Goal: Information Seeking & Learning: Compare options

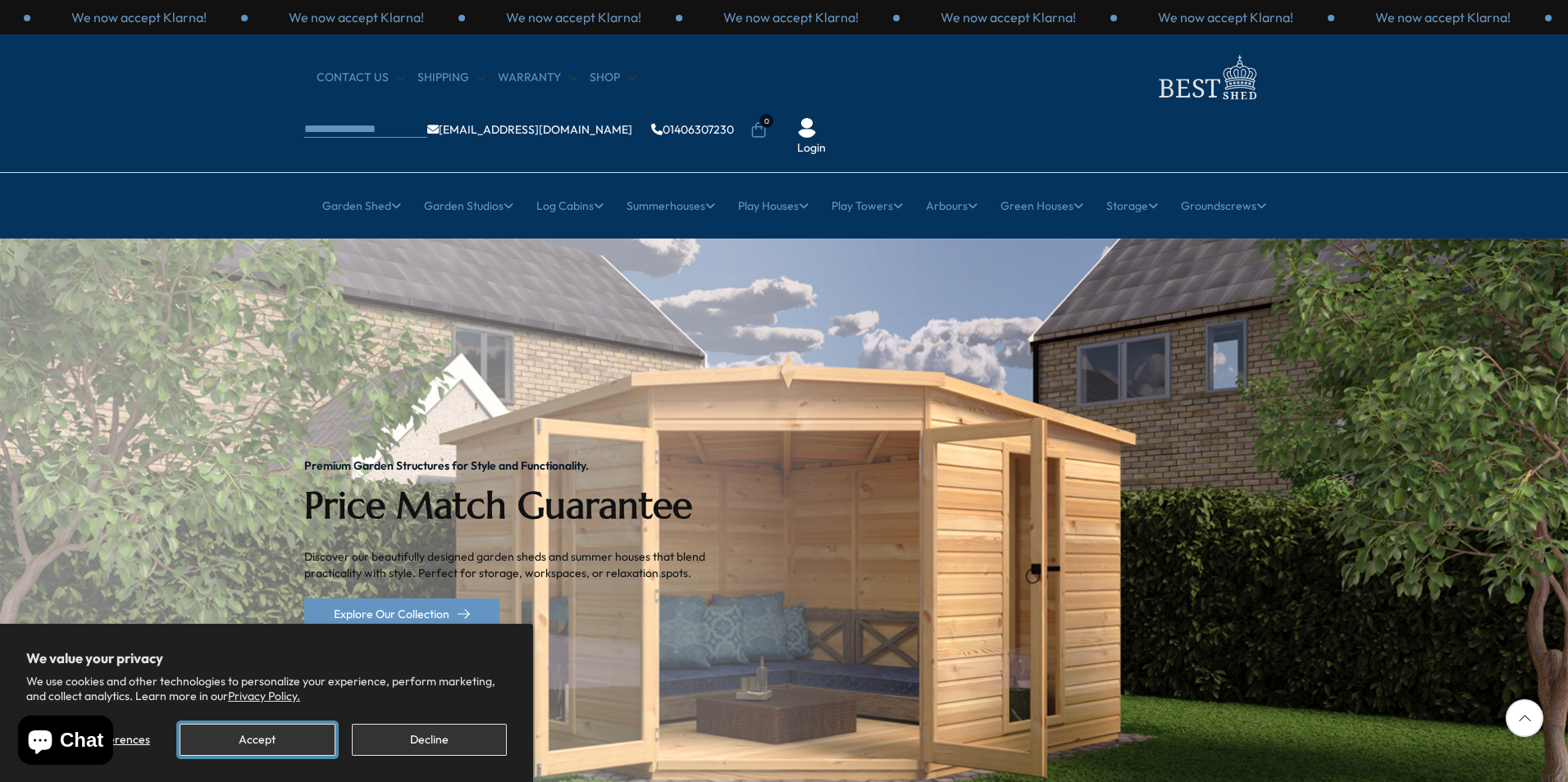
click at [292, 732] on button "Accept" at bounding box center [256, 740] width 155 height 32
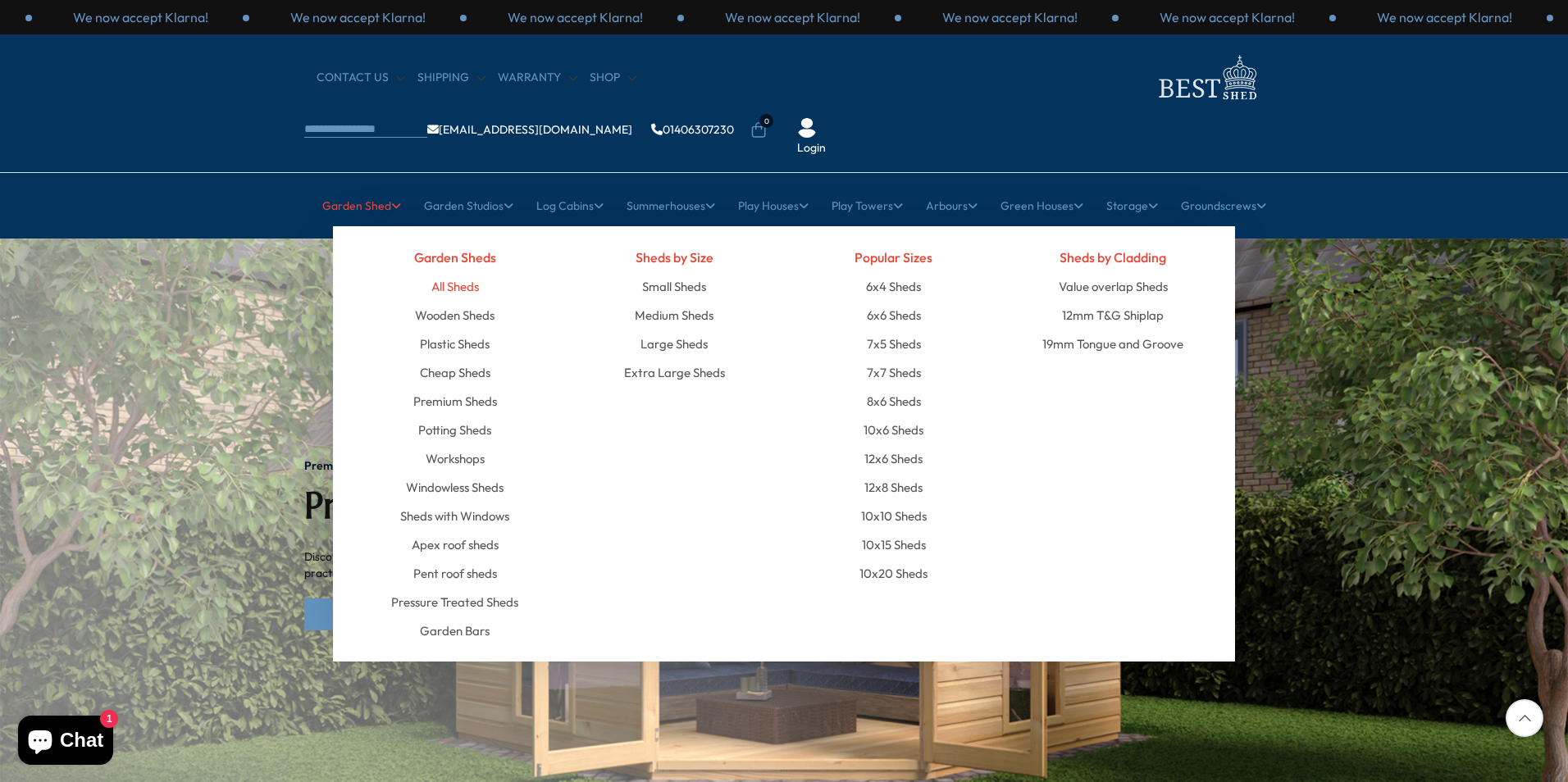
click at [441, 272] on link "All Sheds" at bounding box center [455, 286] width 47 height 29
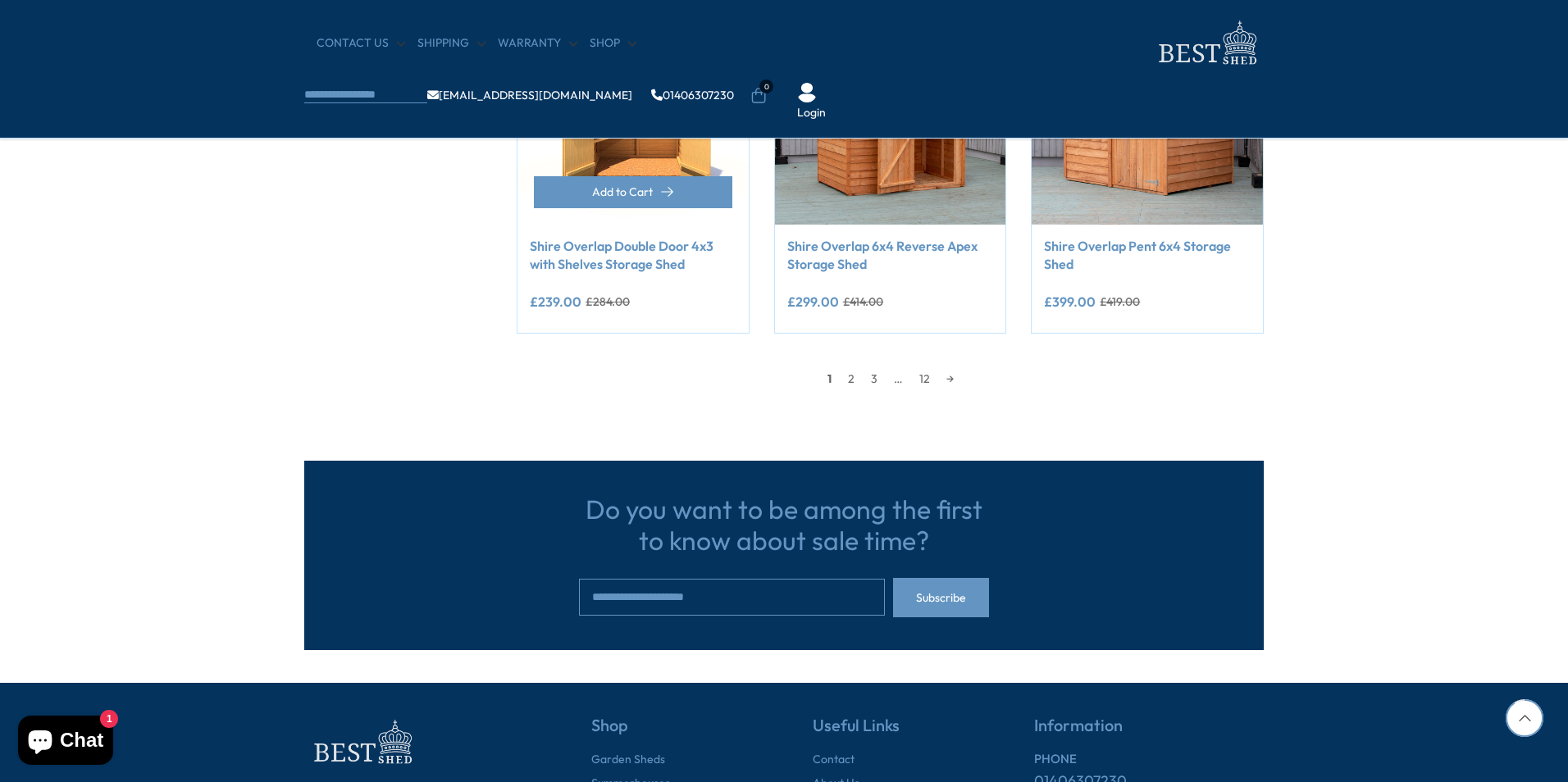
scroll to position [1421, 0]
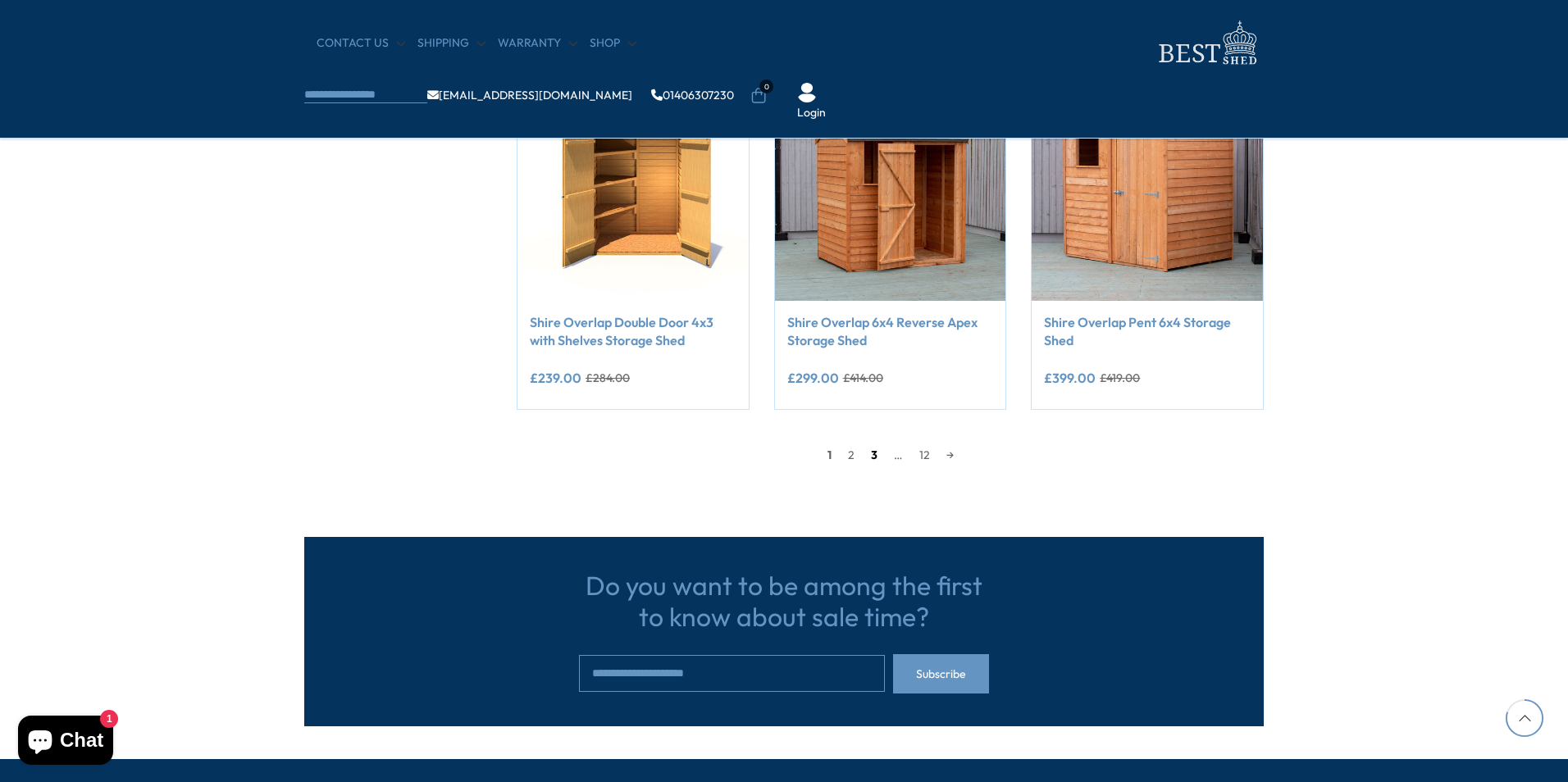
click at [872, 457] on link "3" at bounding box center [874, 455] width 23 height 25
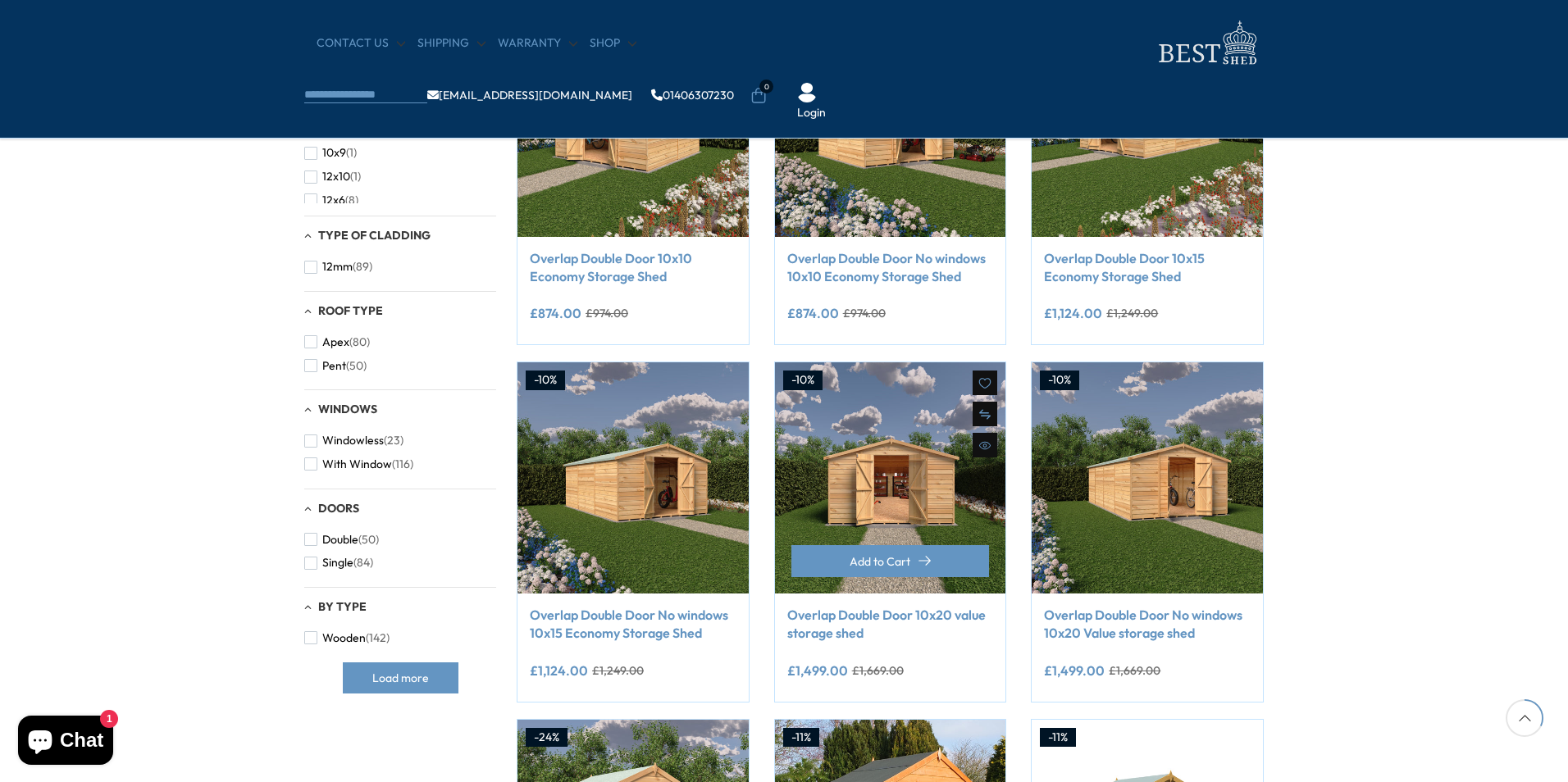
scroll to position [321, 0]
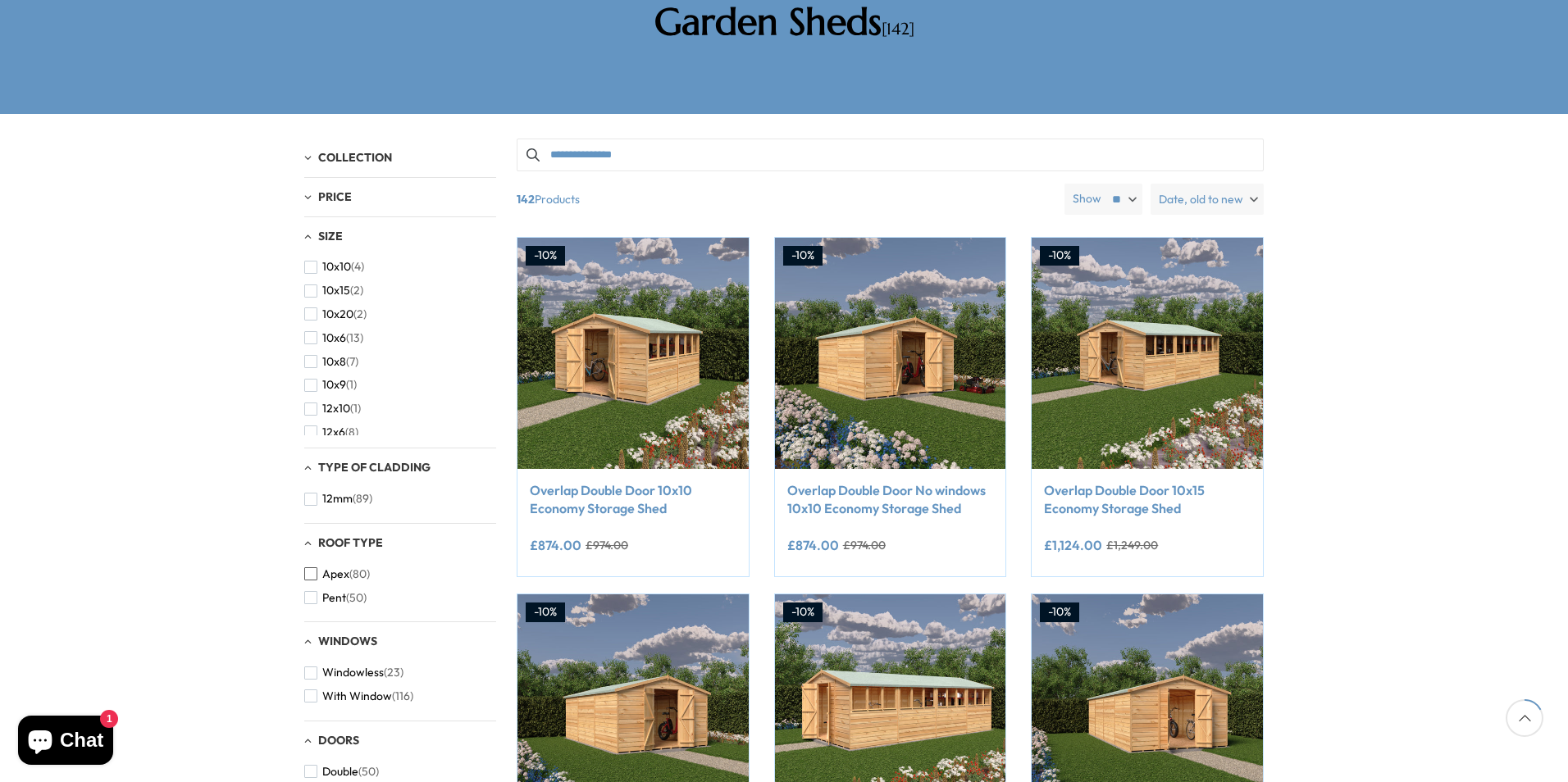
click at [311, 567] on span "button" at bounding box center [310, 573] width 13 height 13
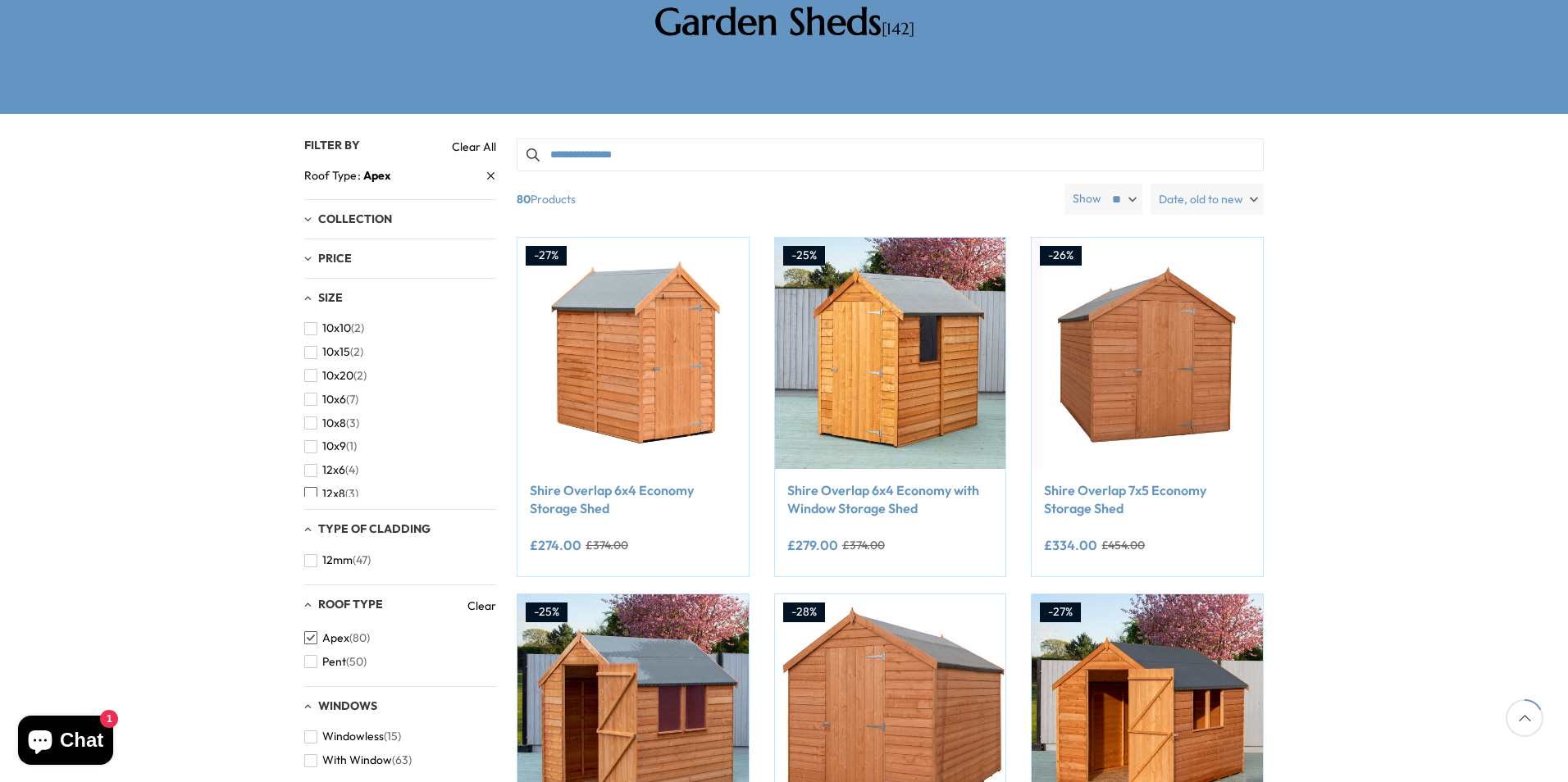
click at [309, 488] on span "button" at bounding box center [310, 493] width 13 height 13
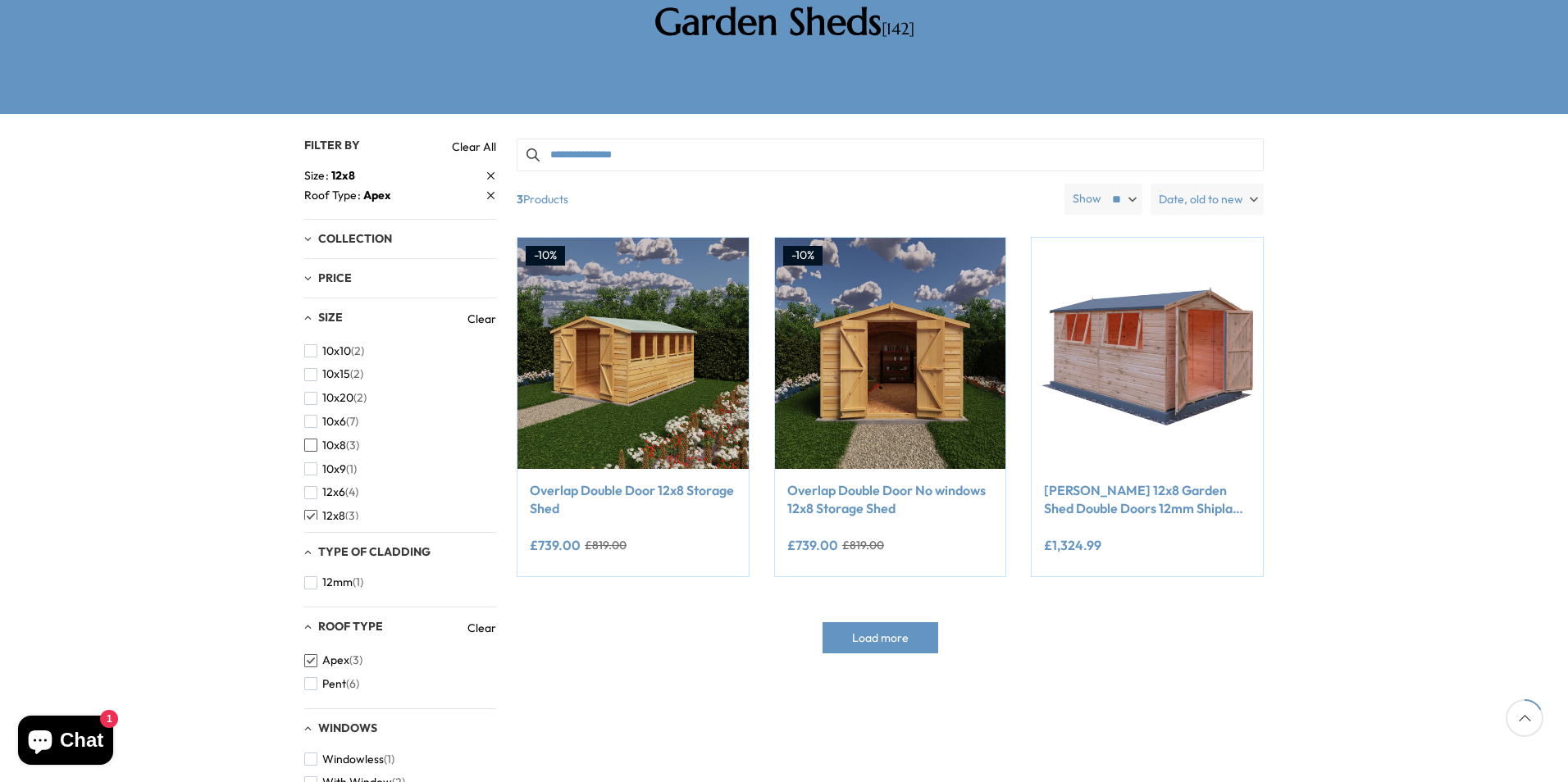
click at [311, 438] on span "button" at bounding box center [310, 444] width 13 height 13
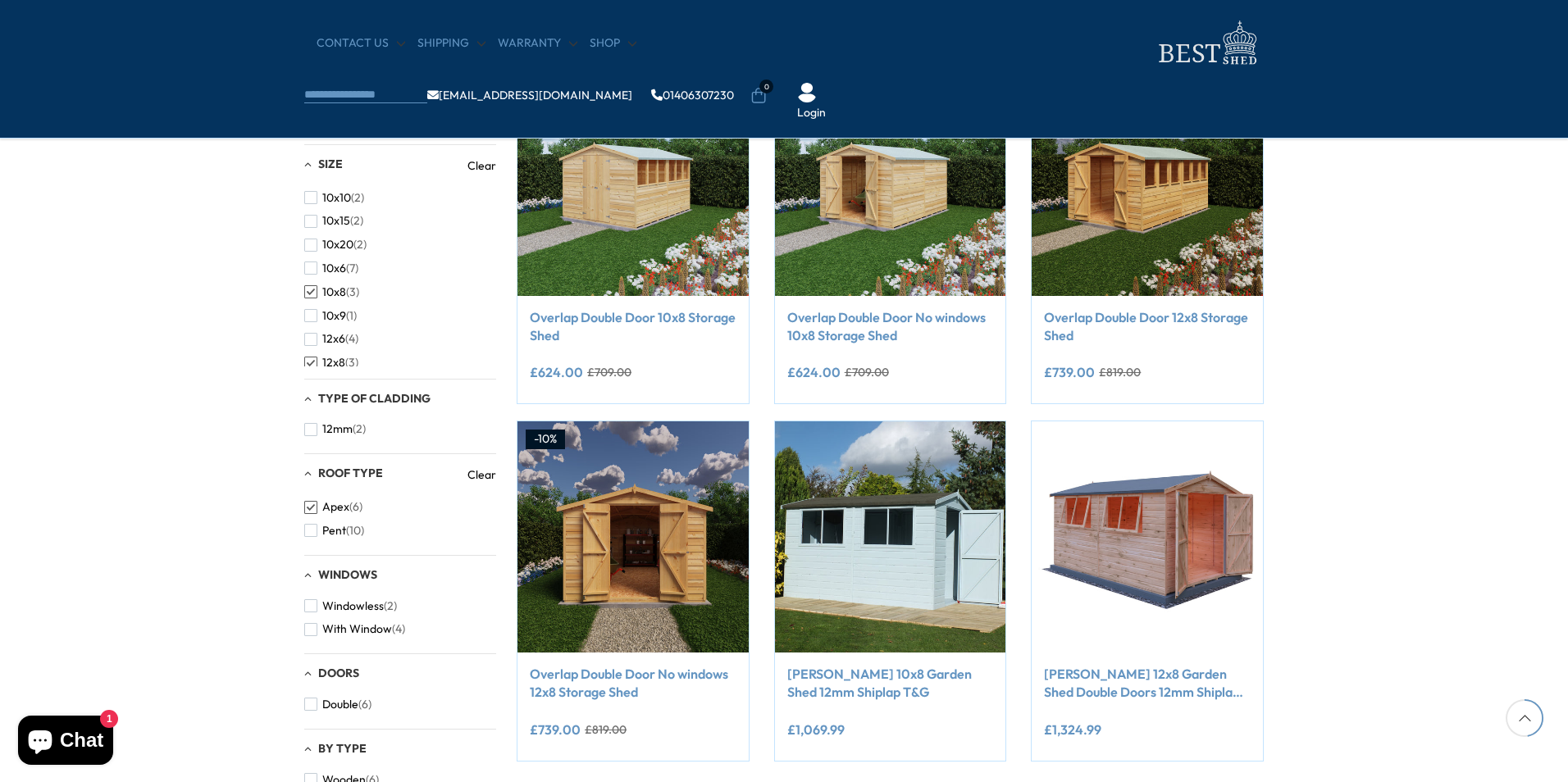
scroll to position [711, 0]
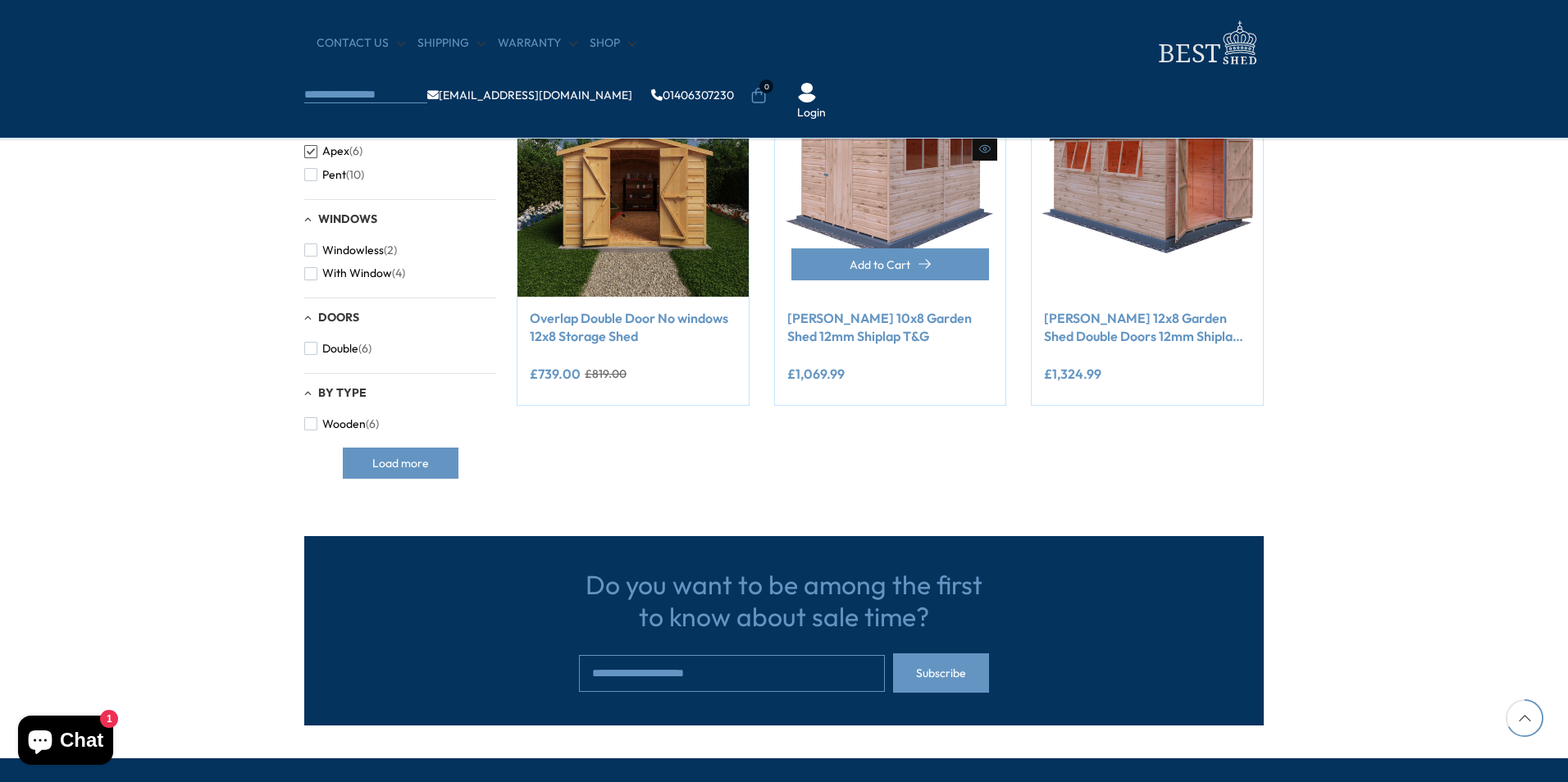
click at [866, 232] on img at bounding box center [890, 181] width 231 height 231
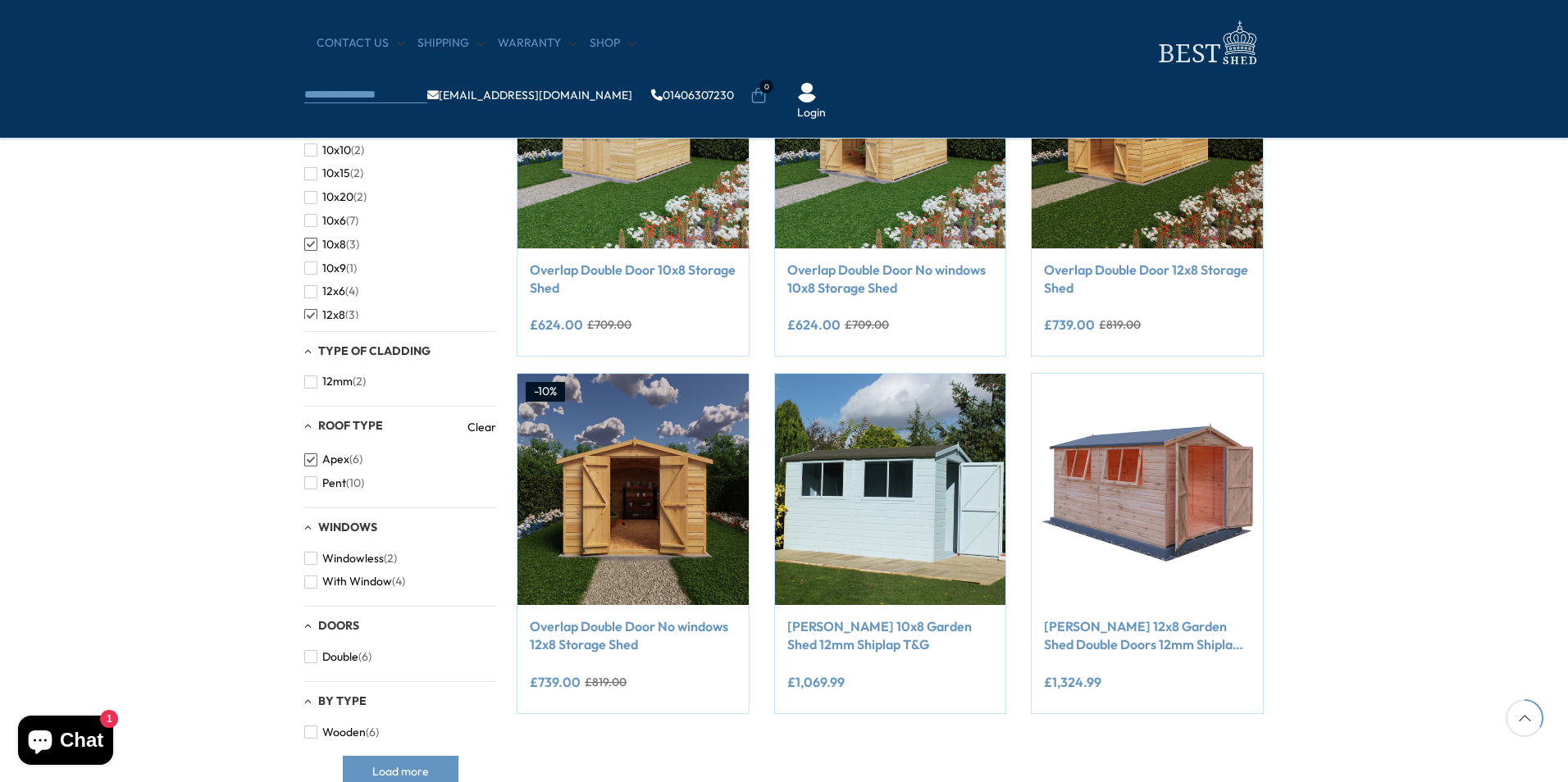
scroll to position [355, 0]
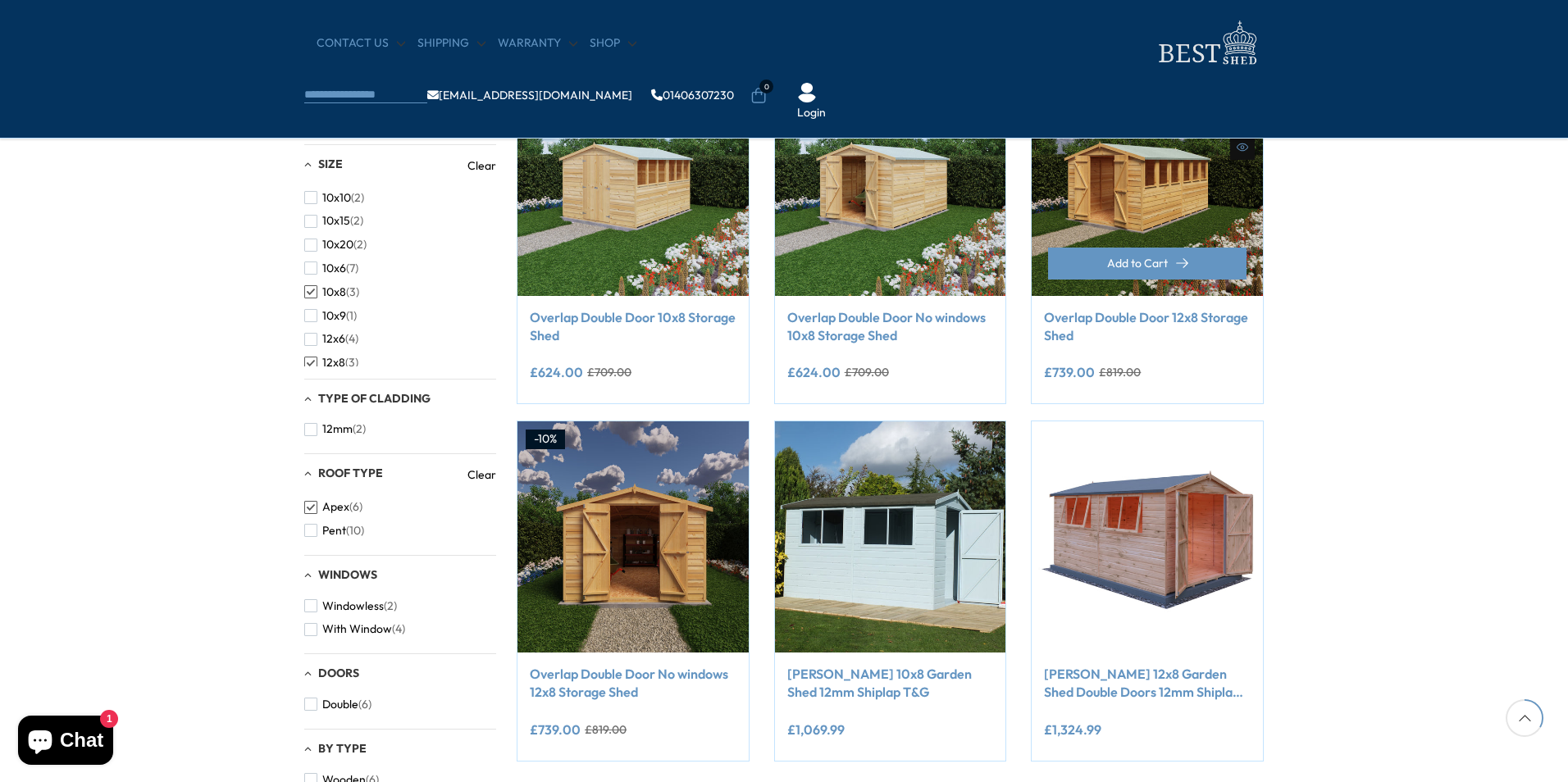
click at [1130, 321] on link "Overlap Double Door 12x8 Storage Shed" at bounding box center [1147, 326] width 207 height 36
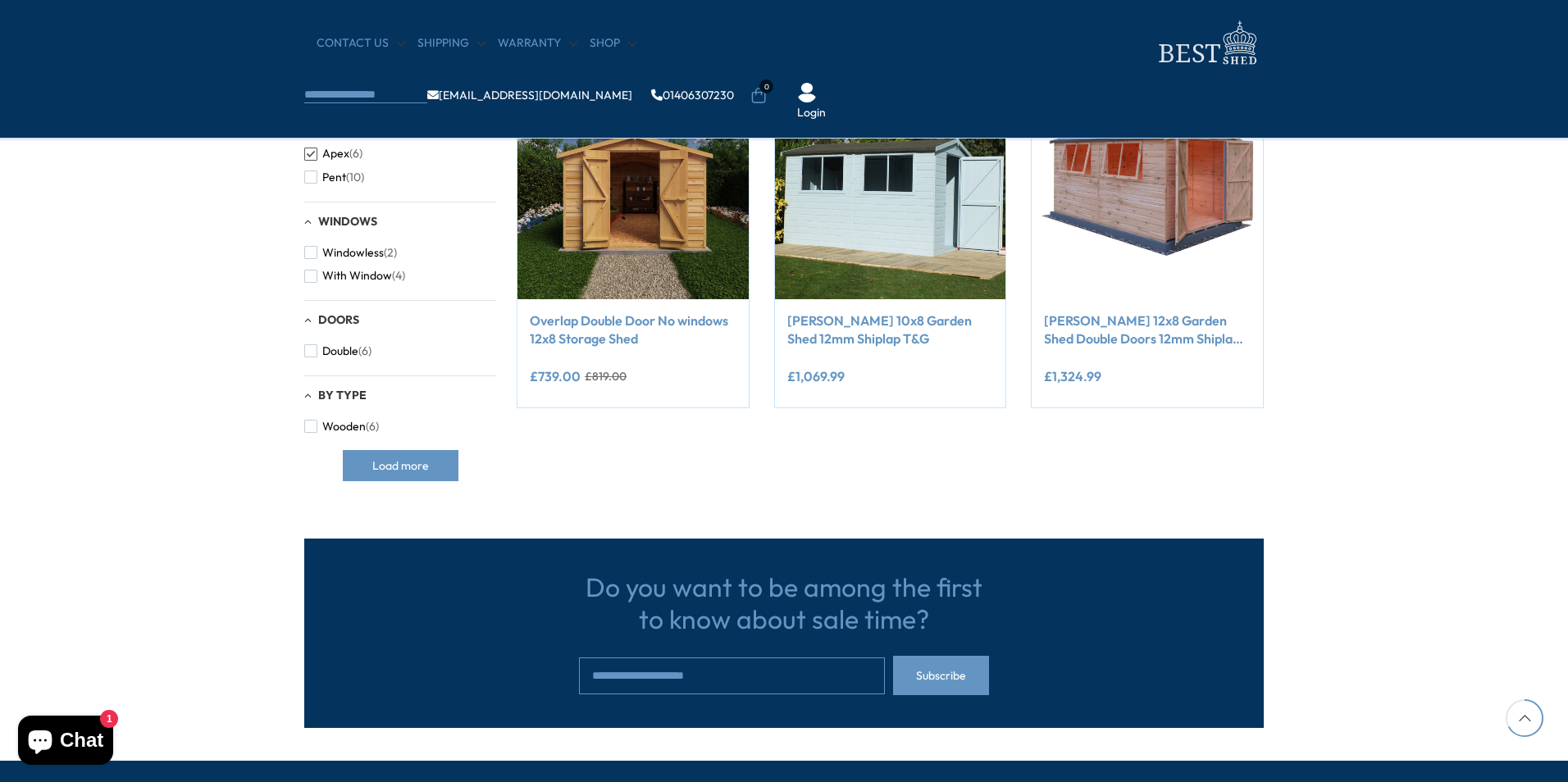
scroll to position [711, 0]
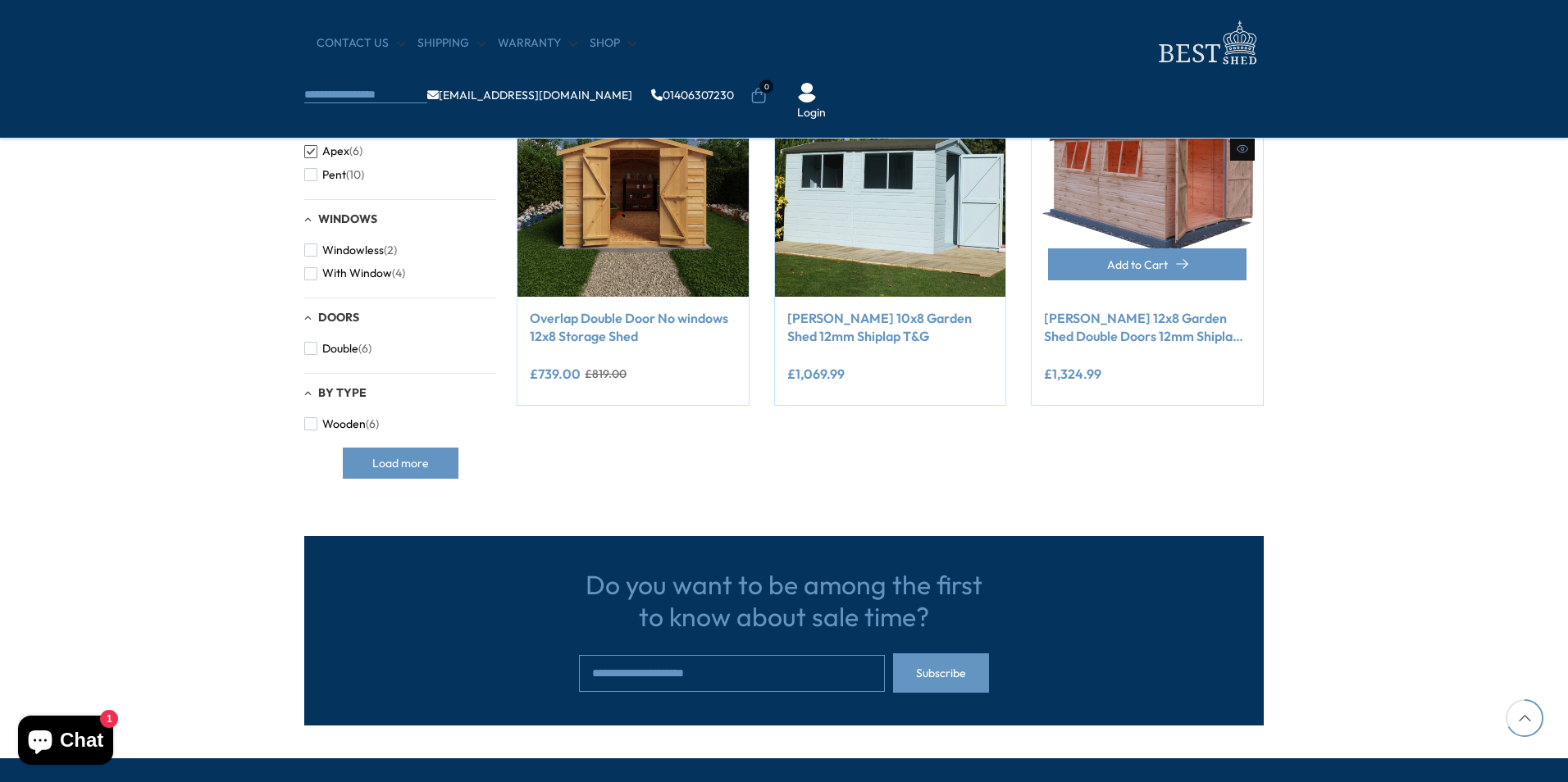
click at [1093, 331] on link "Lewis 12x8 Garden Shed Double Doors 12mm Shiplap T&G" at bounding box center [1147, 327] width 207 height 36
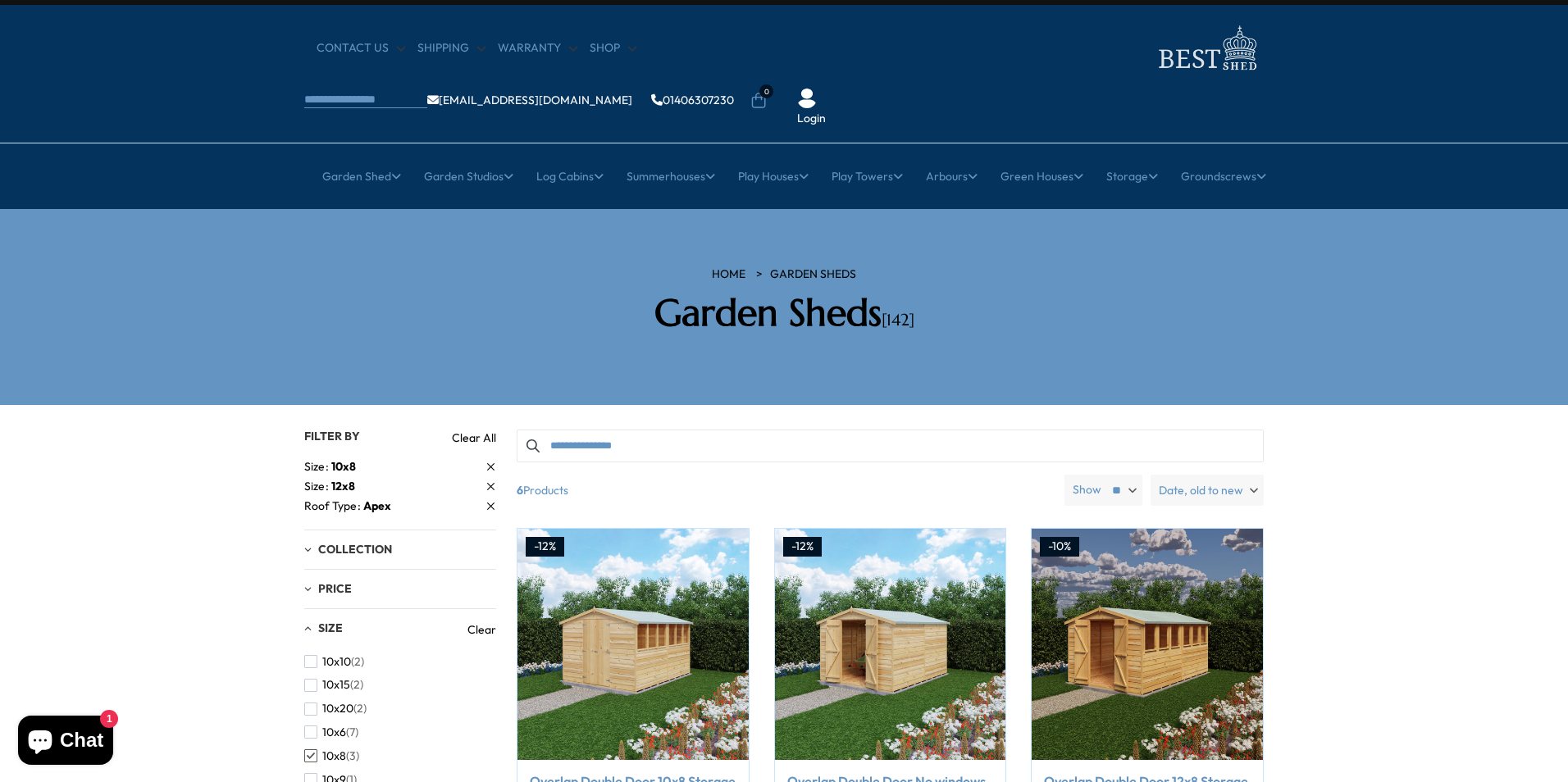
scroll to position [0, 0]
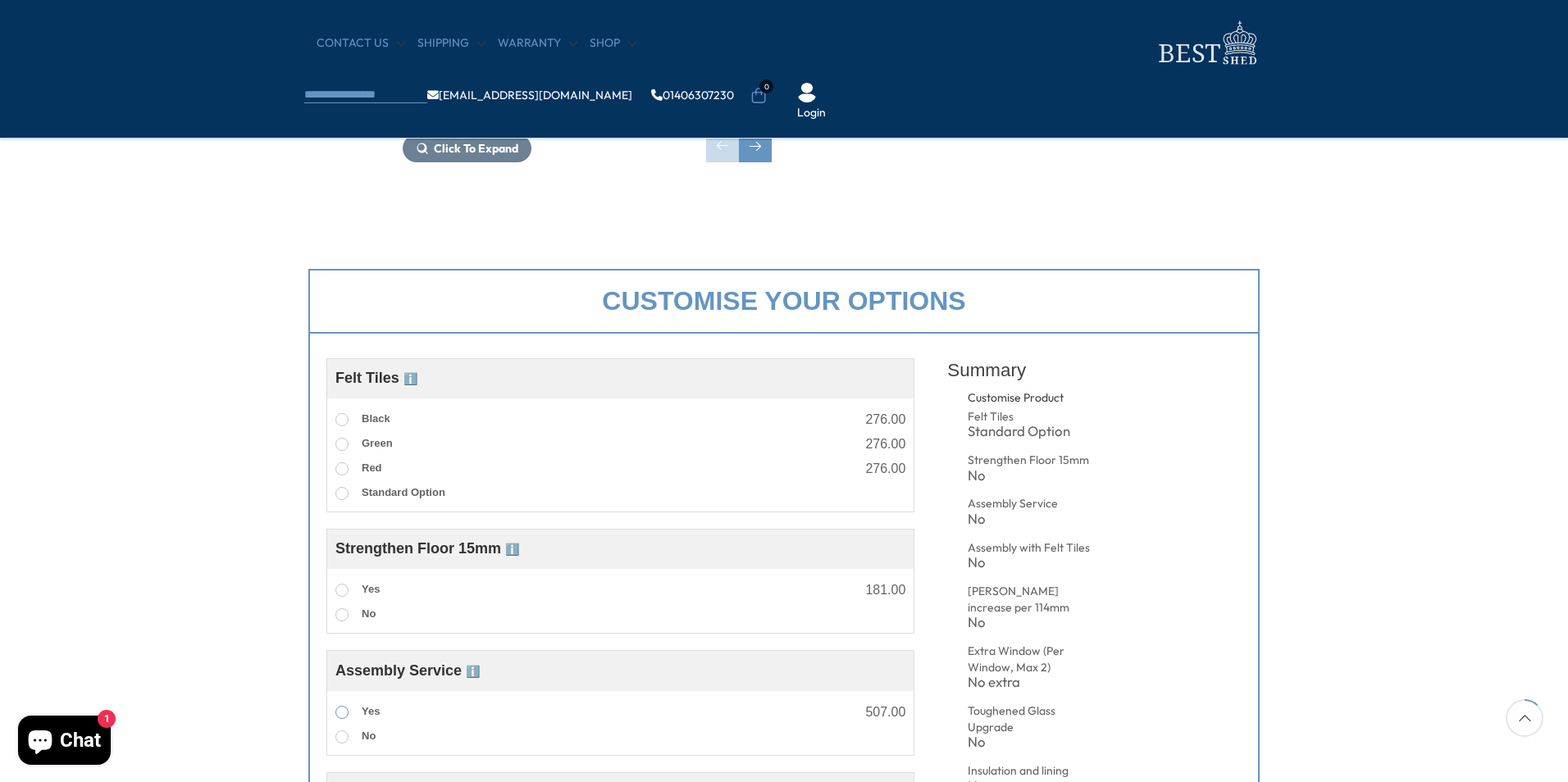
scroll to position [355, 0]
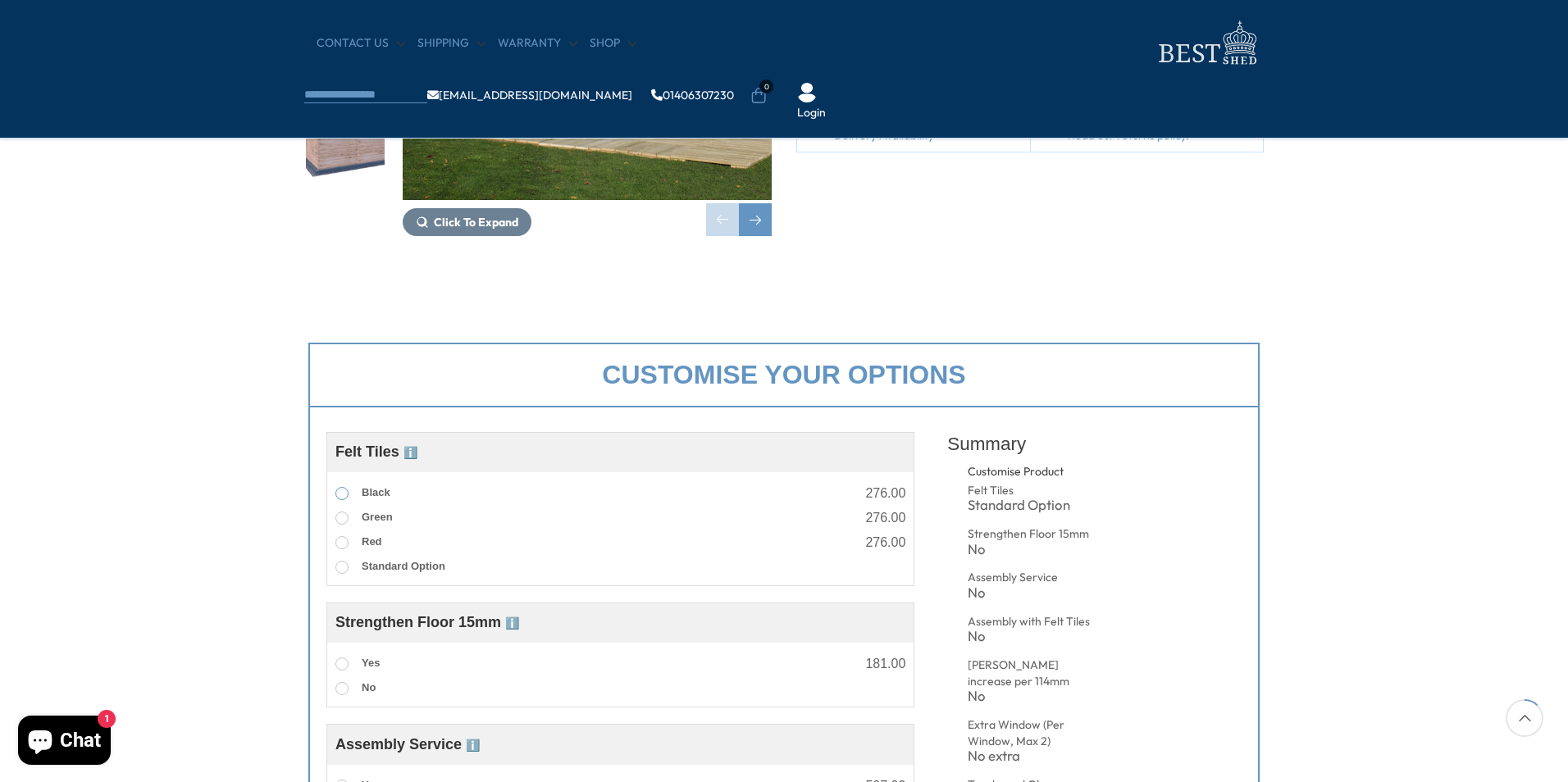
click at [343, 498] on span at bounding box center [342, 493] width 13 height 13
click at [414, 453] on span "ℹ️" at bounding box center [411, 452] width 14 height 13
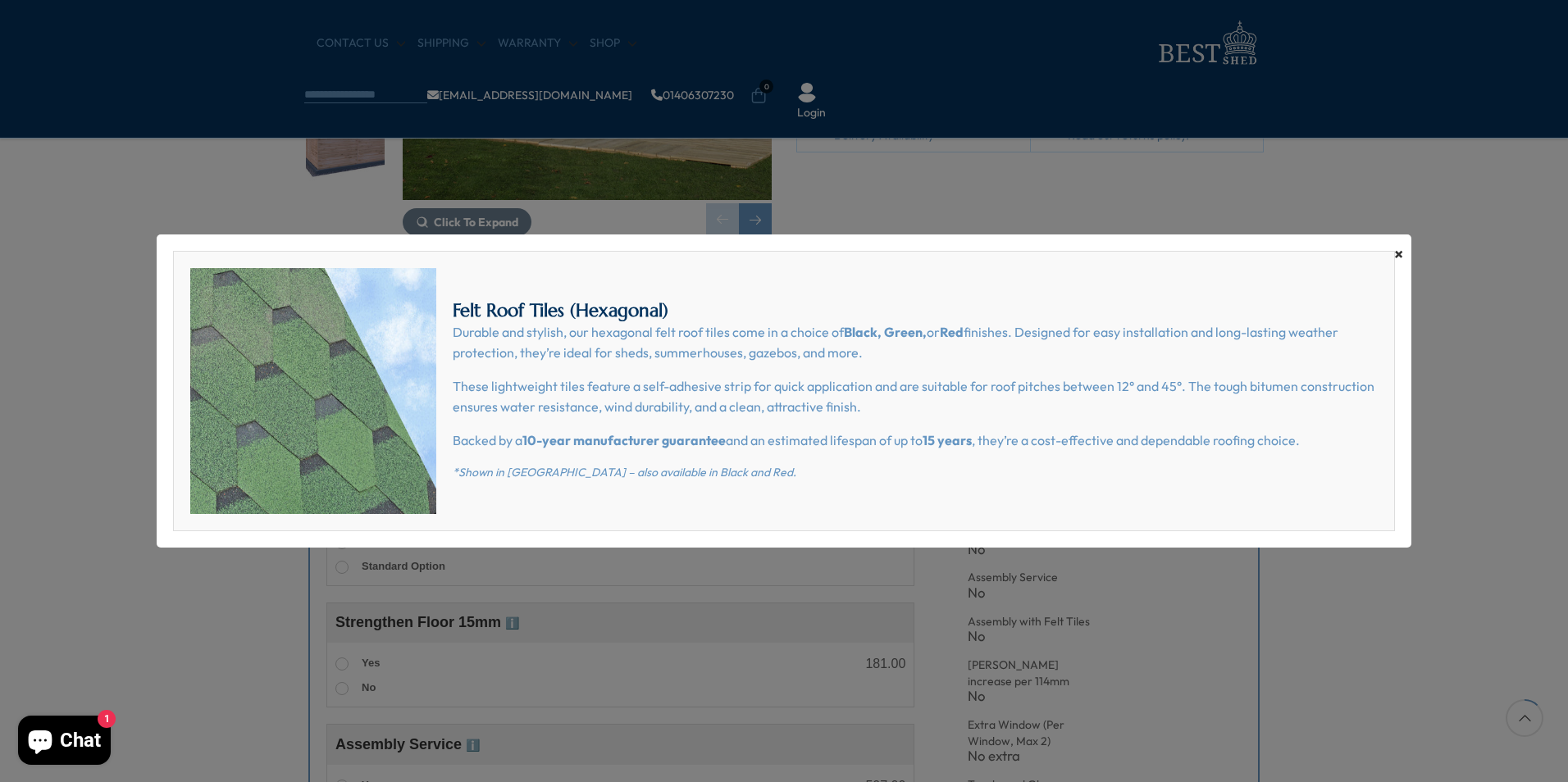
click at [1397, 254] on span "×" at bounding box center [1398, 253] width 9 height 23
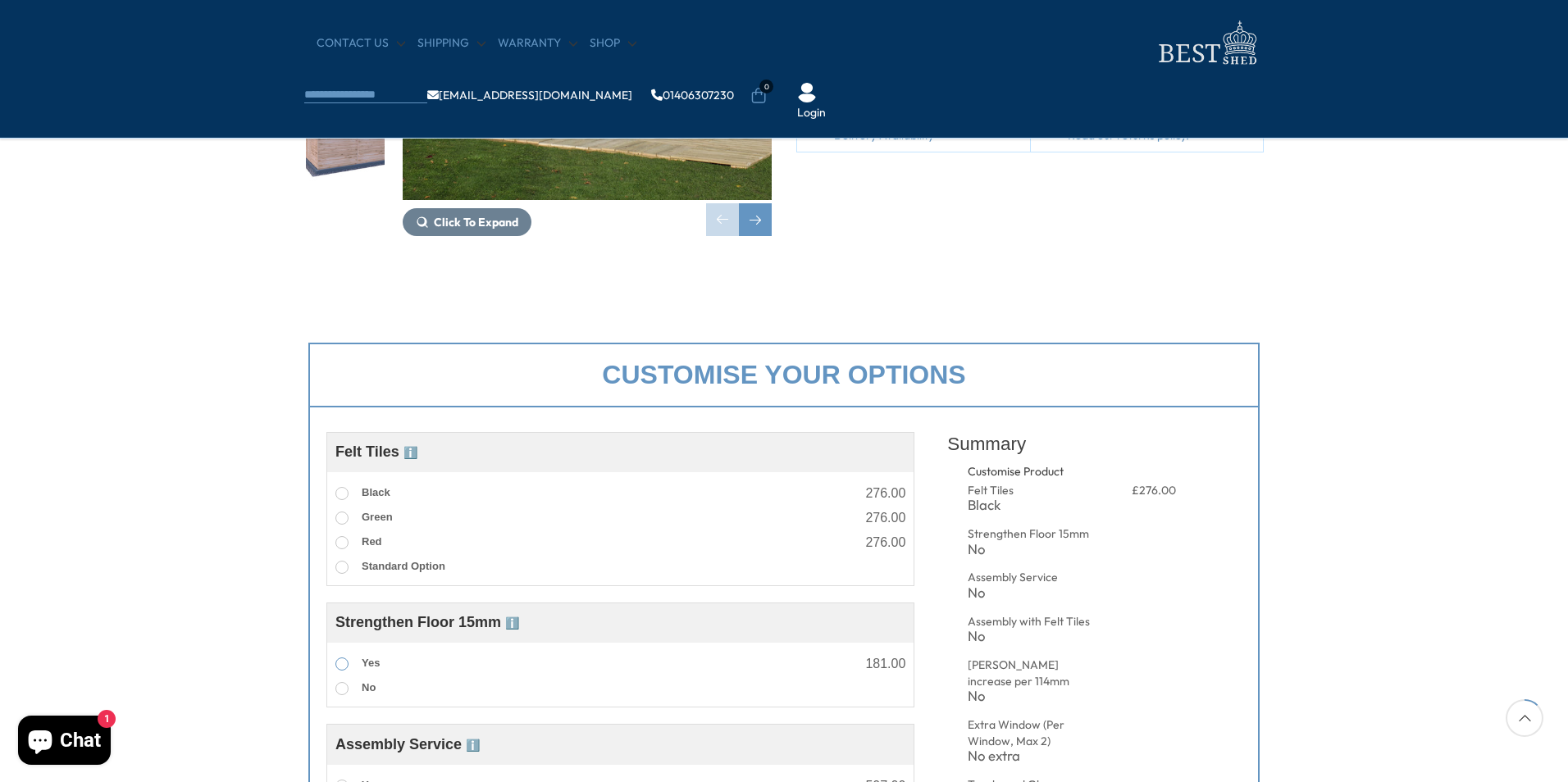
click at [342, 666] on span at bounding box center [342, 664] width 13 height 13
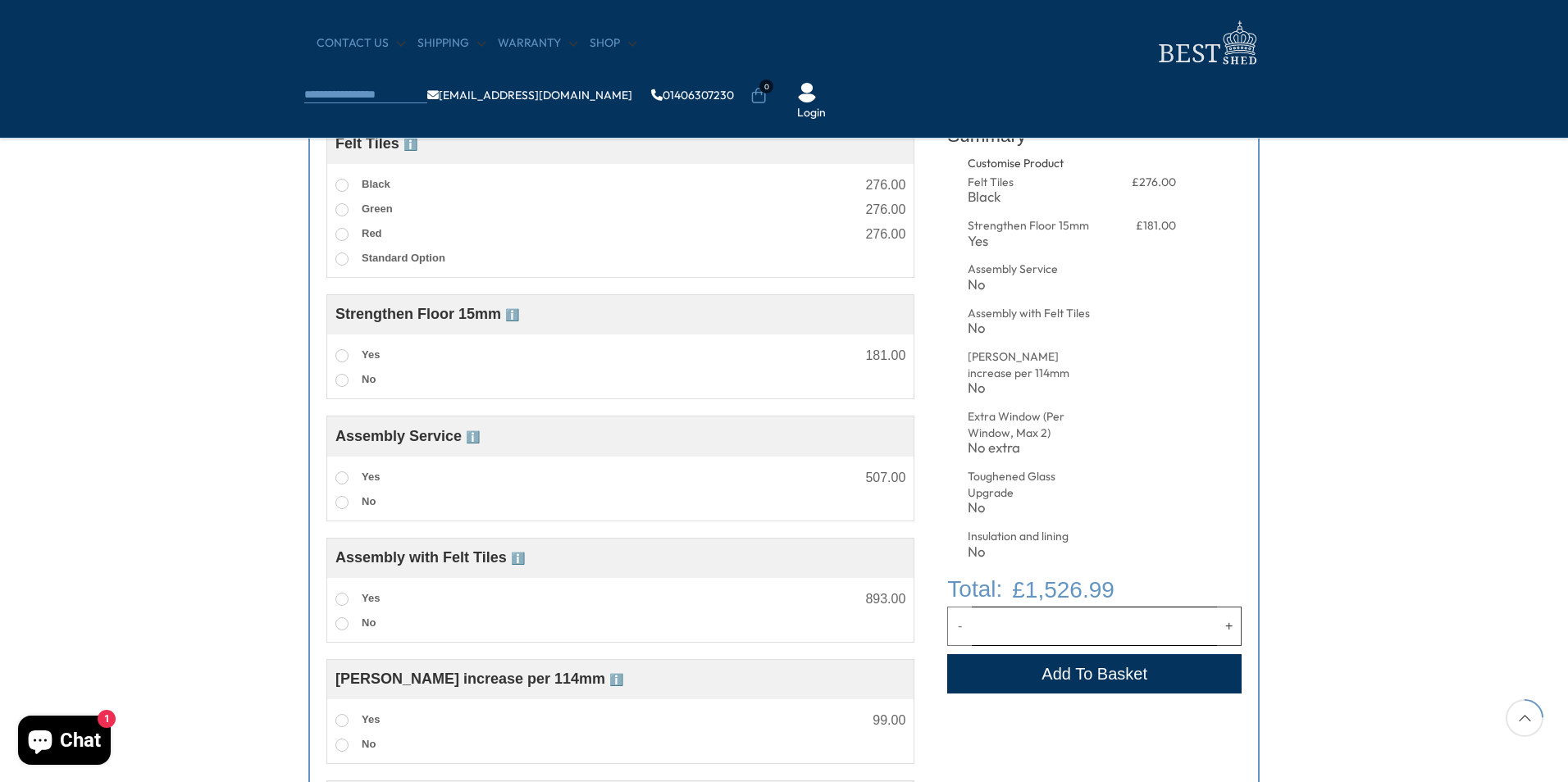
scroll to position [711, 0]
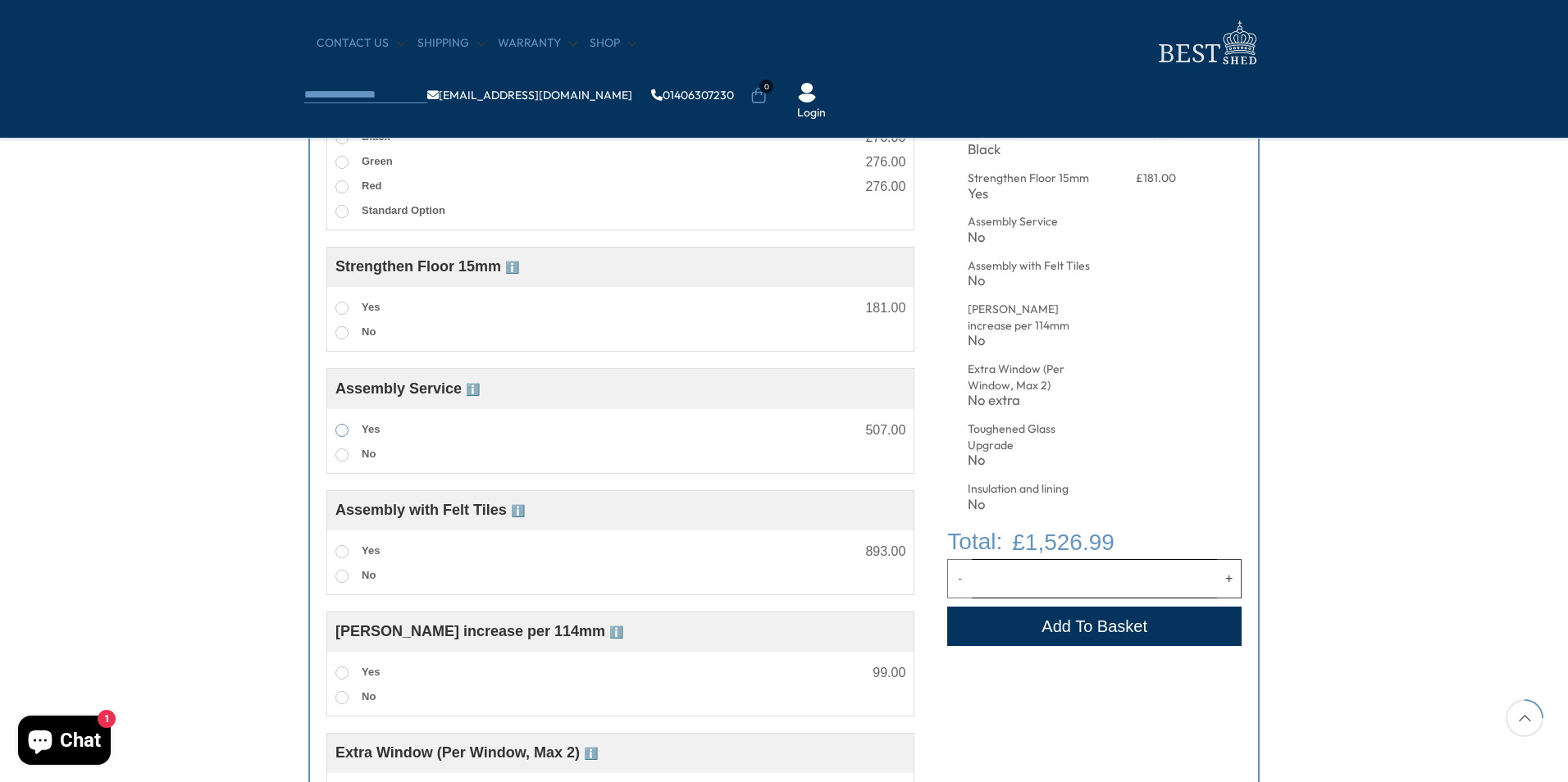
click at [339, 433] on span at bounding box center [342, 429] width 13 height 13
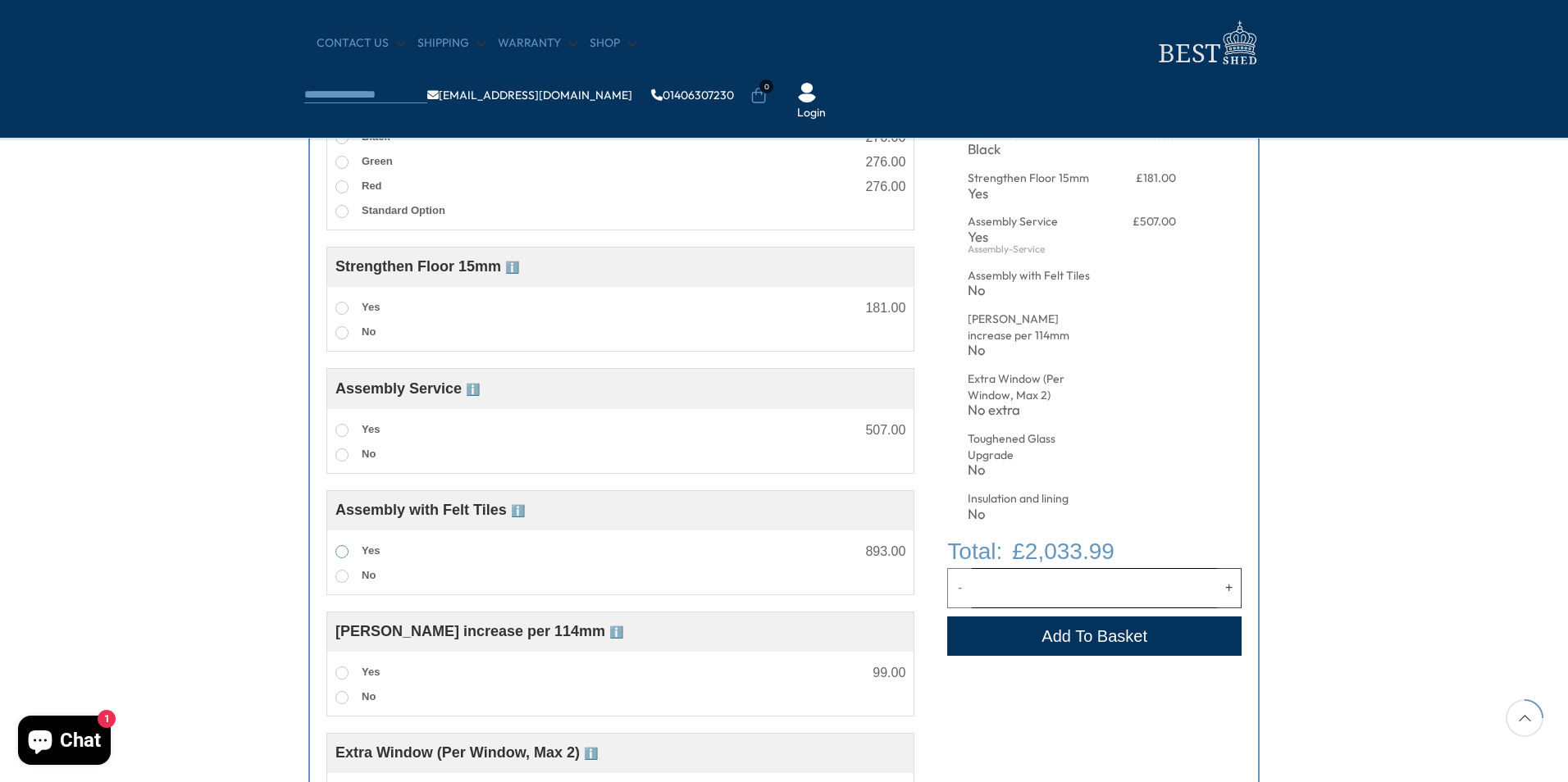
click at [336, 551] on span at bounding box center [342, 552] width 13 height 13
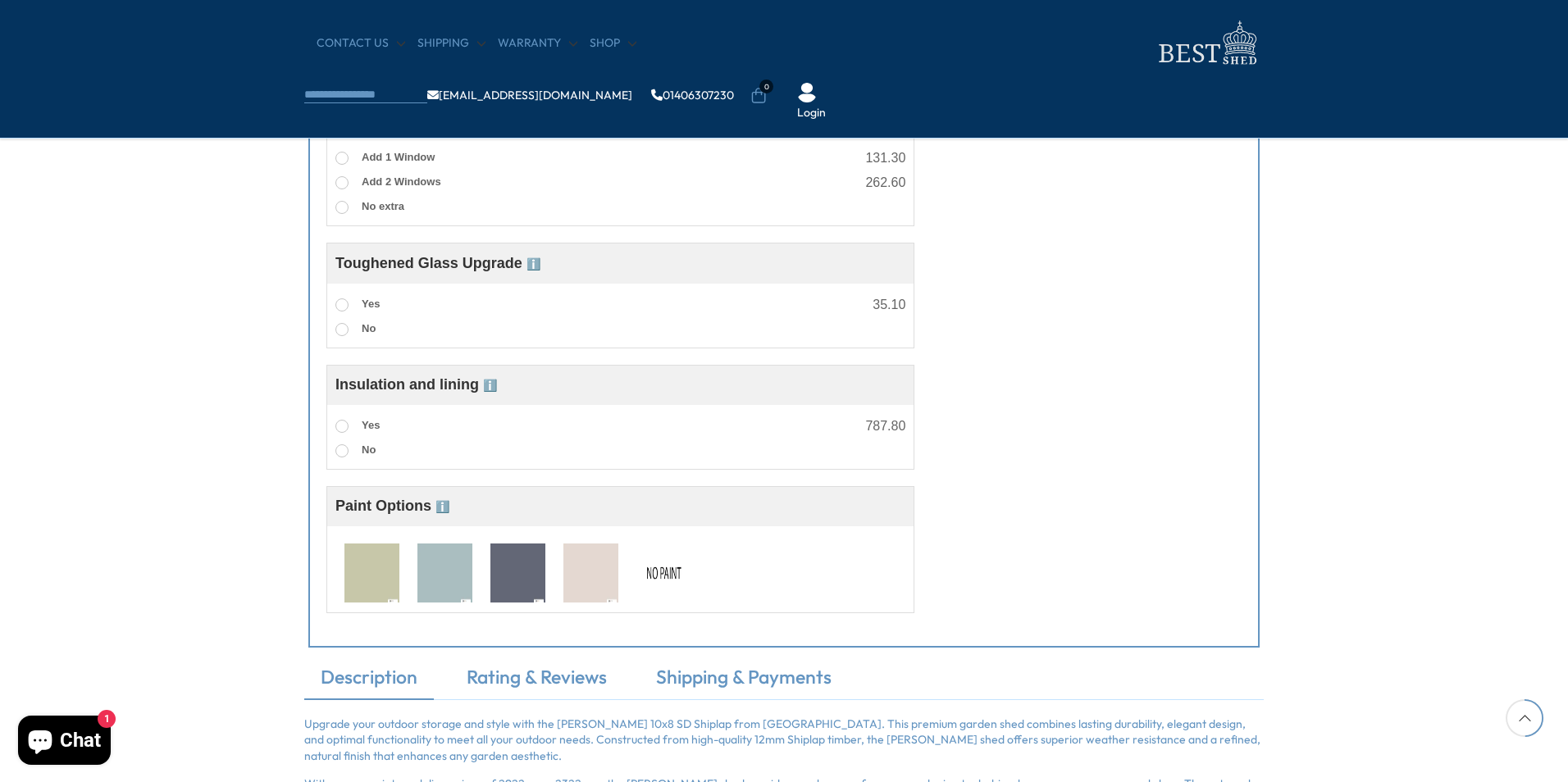
scroll to position [1421, 0]
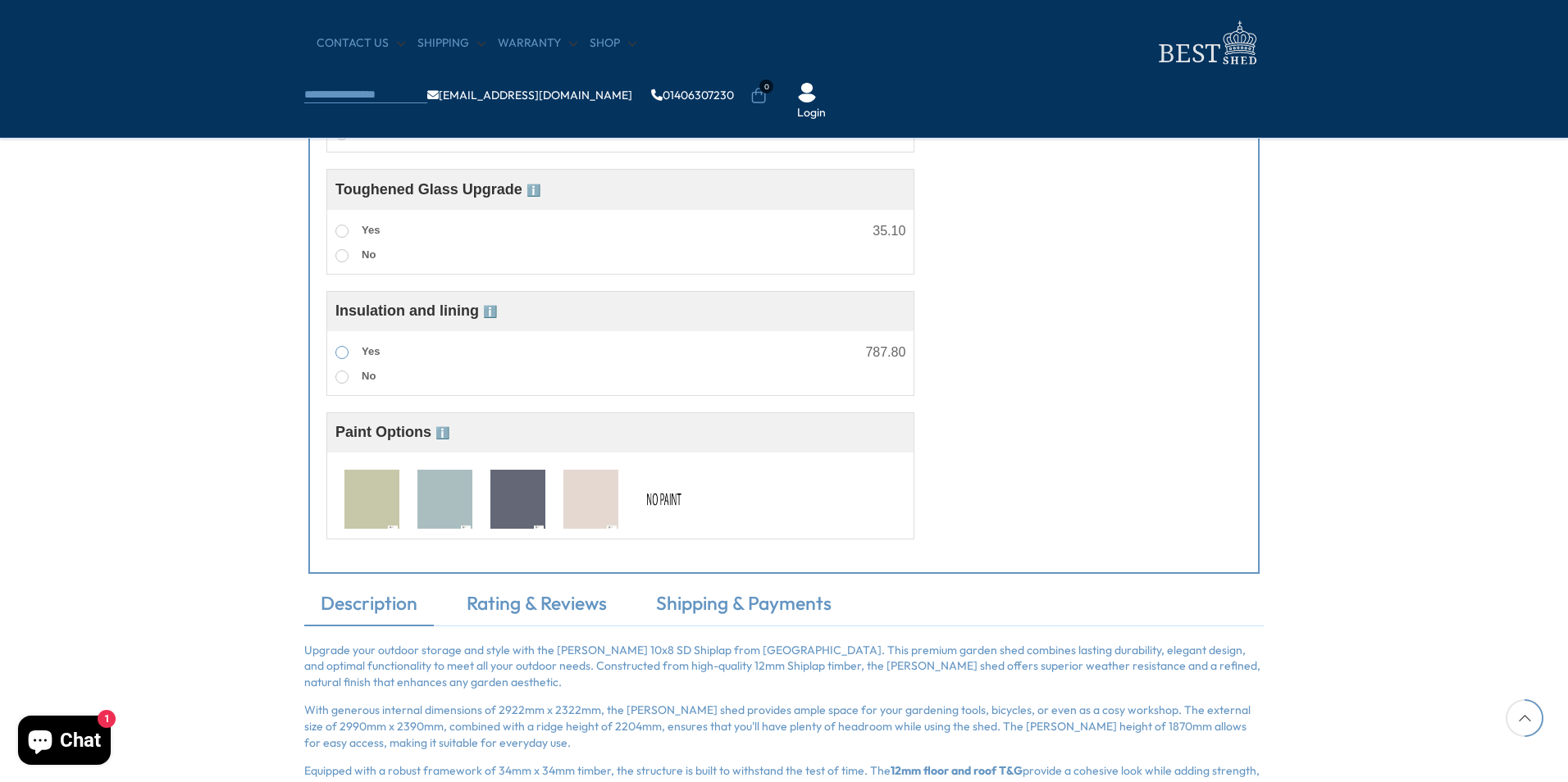
click at [341, 350] on span at bounding box center [342, 352] width 13 height 13
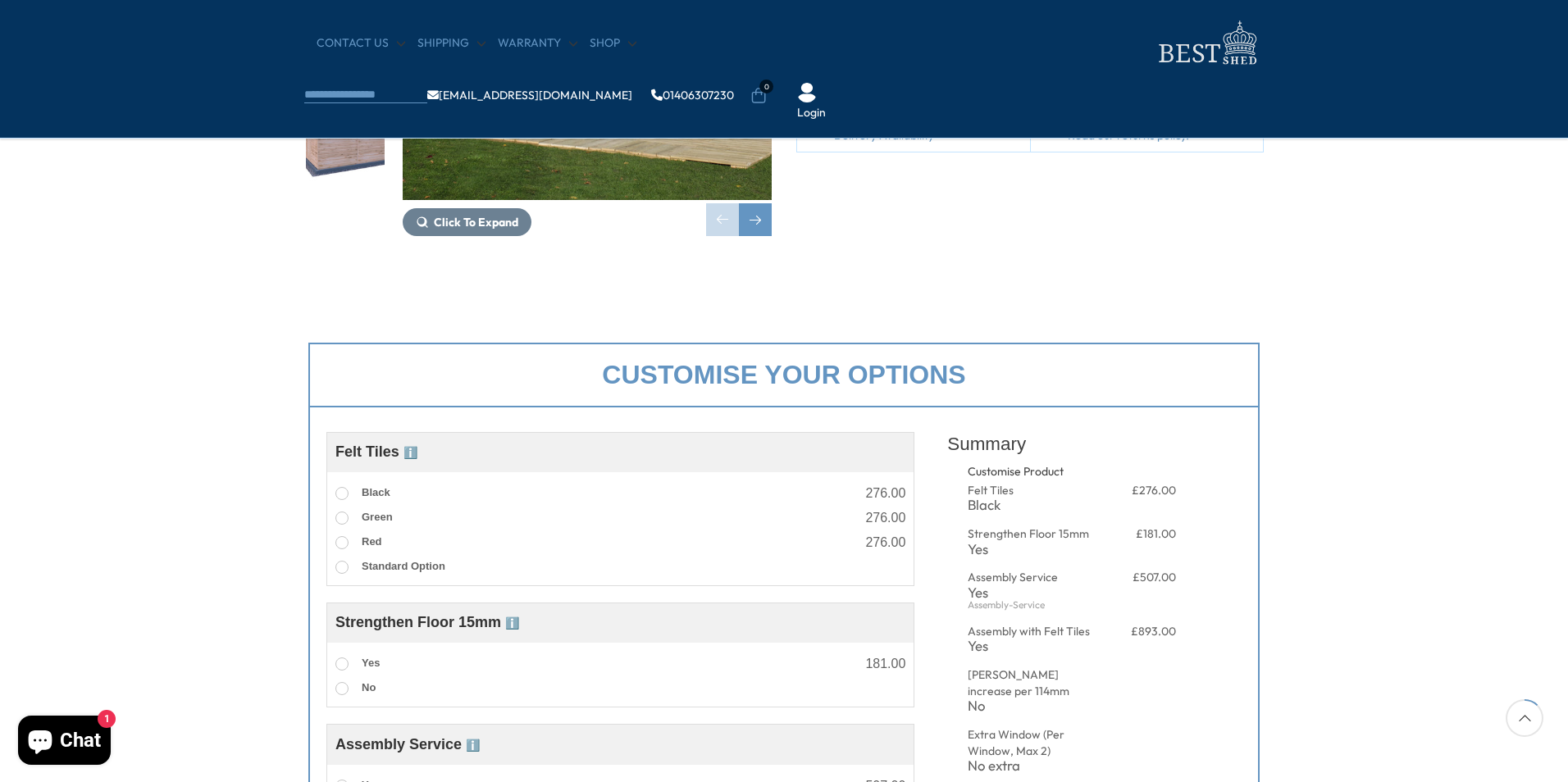
scroll to position [0, 0]
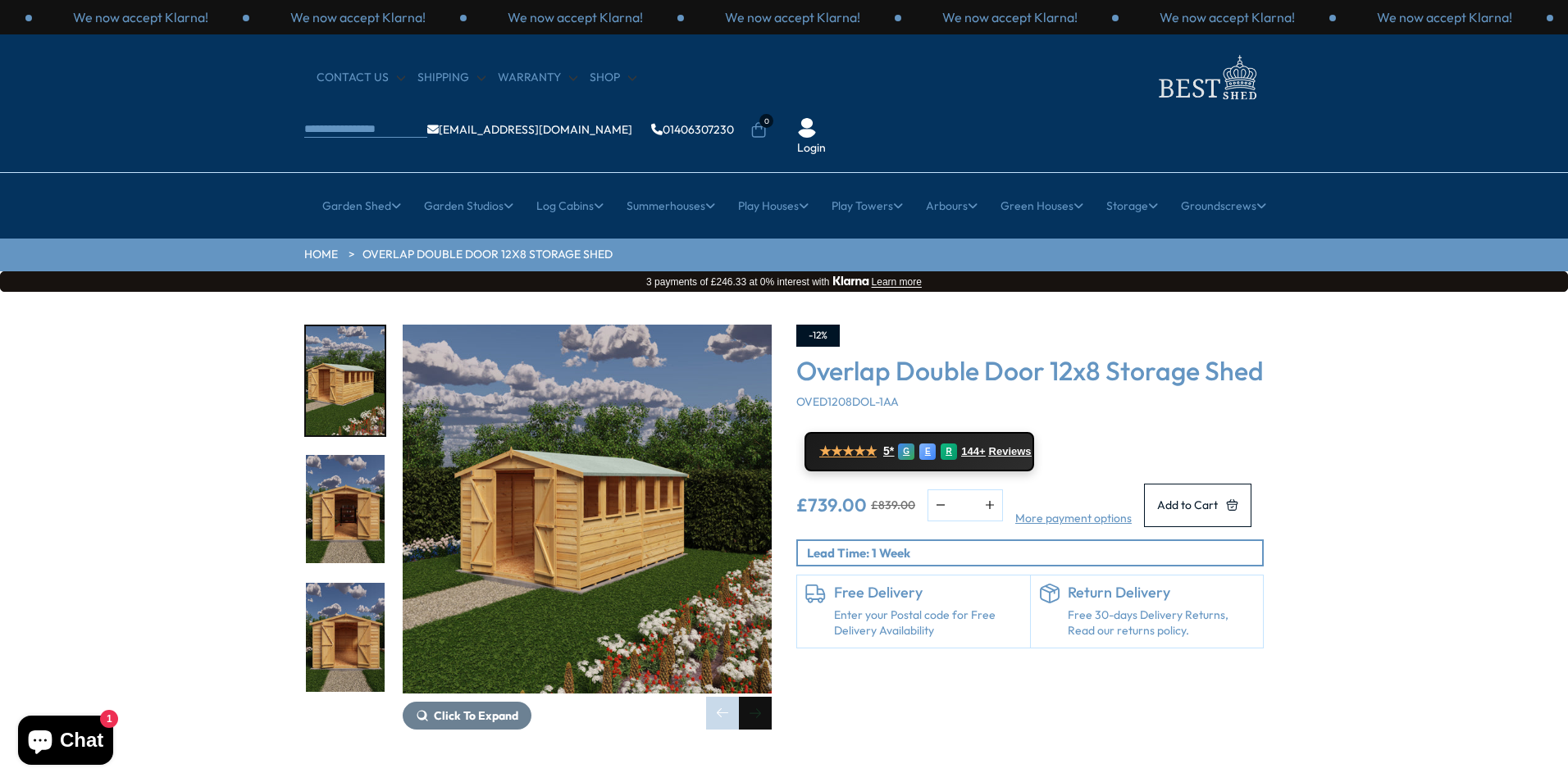
click at [757, 697] on div "Next slide" at bounding box center [754, 713] width 33 height 33
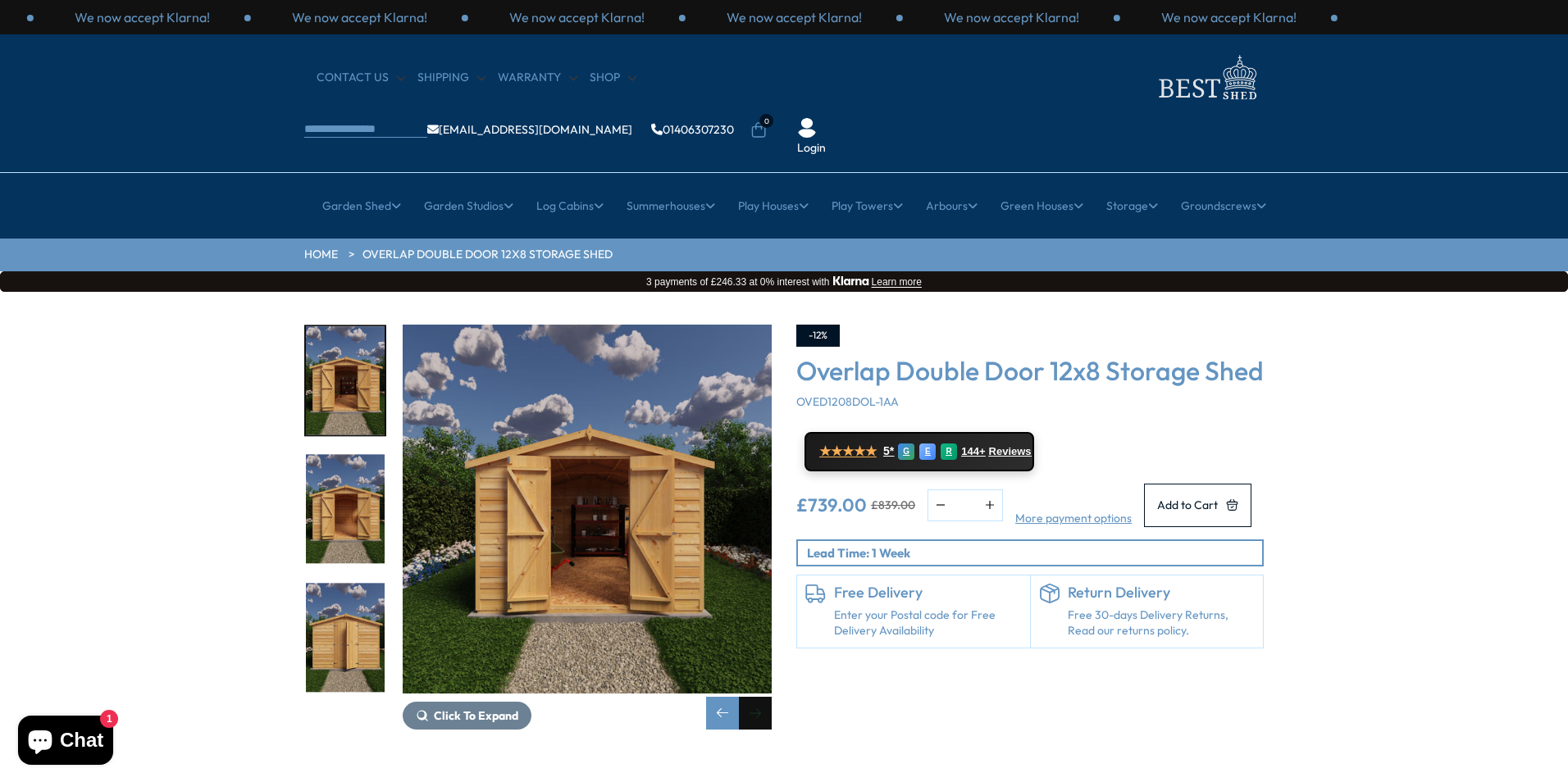
click at [757, 697] on div "Next slide" at bounding box center [754, 713] width 33 height 33
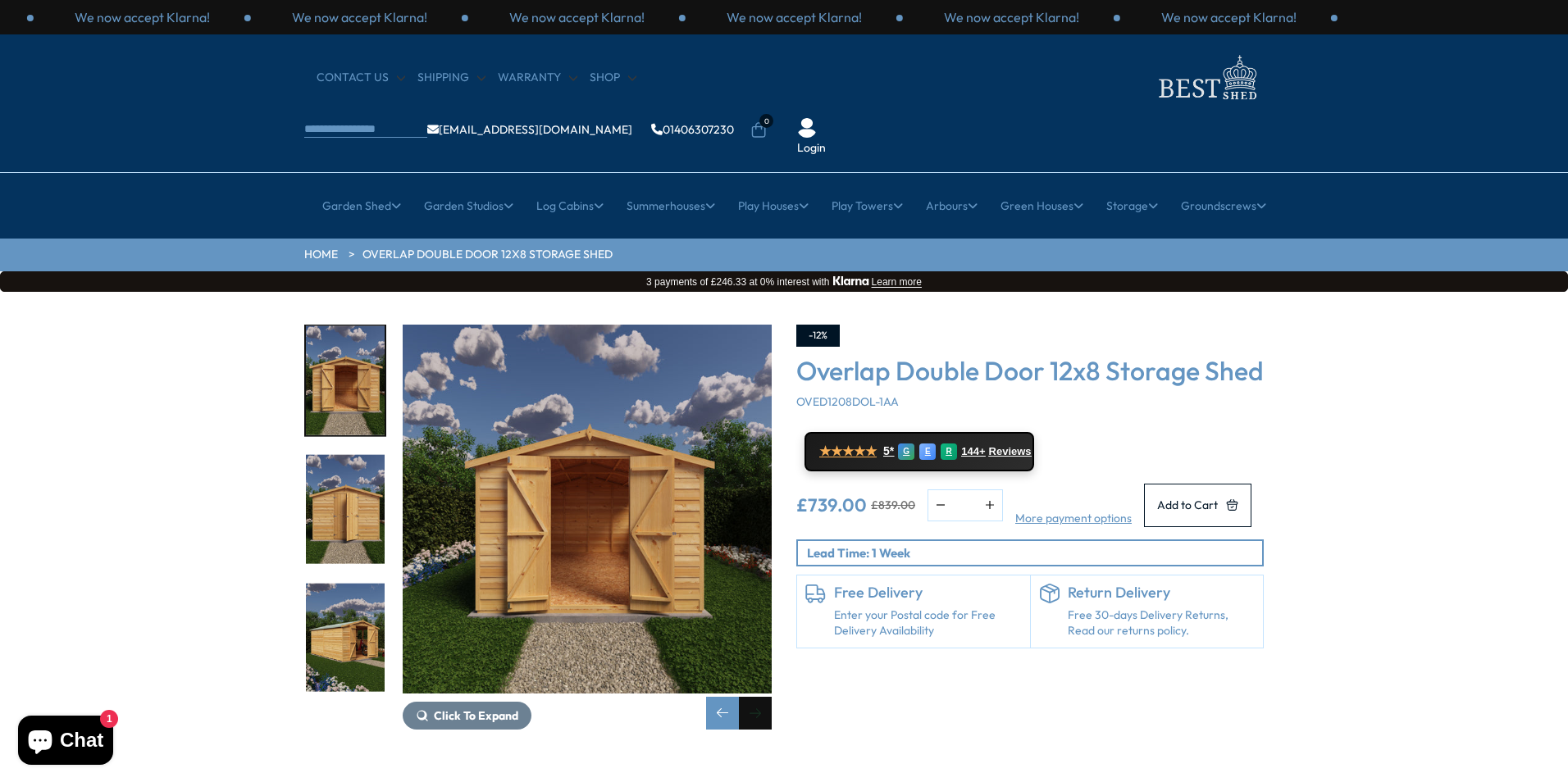
click at [757, 697] on div "Next slide" at bounding box center [754, 713] width 33 height 33
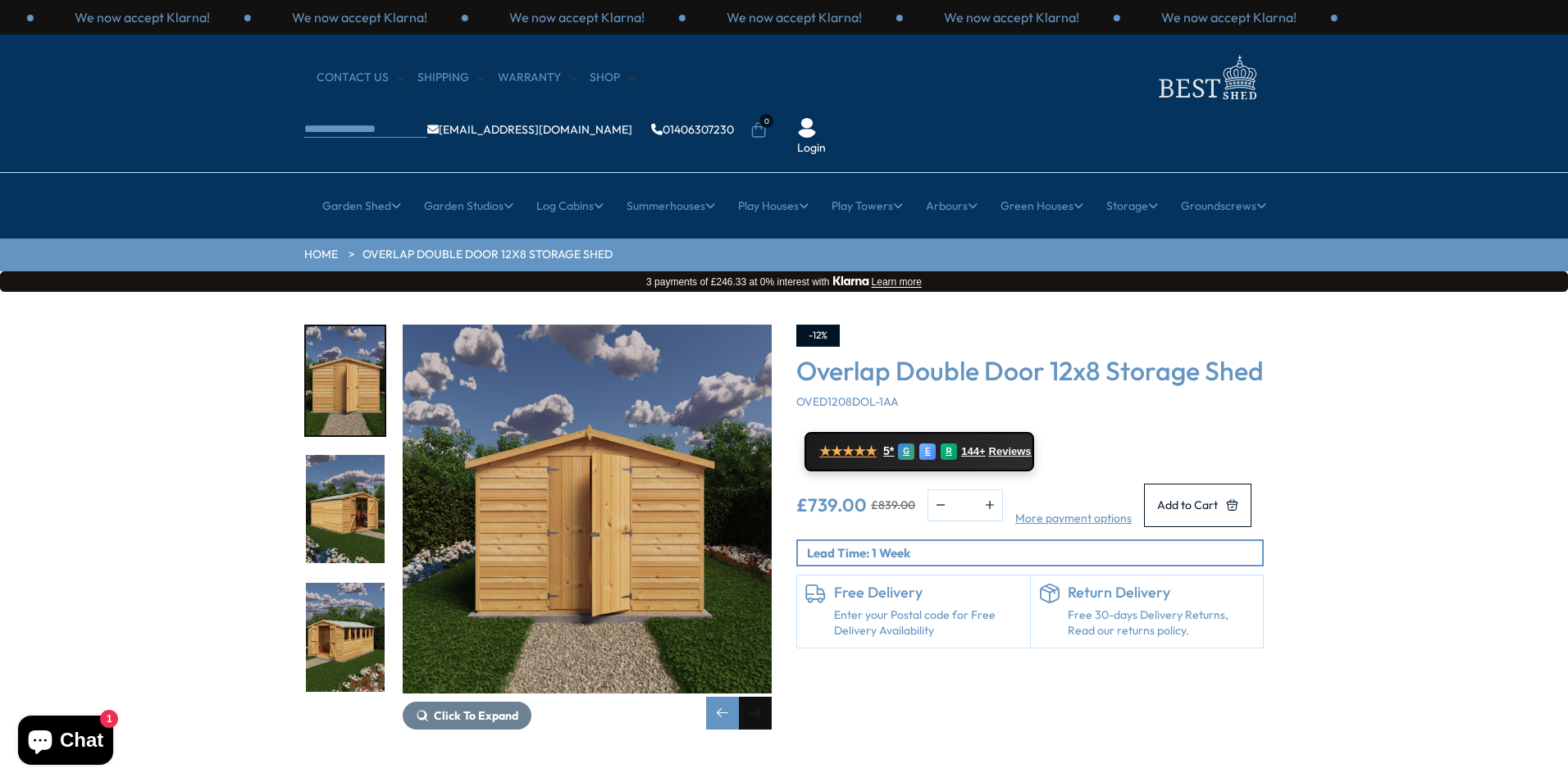
click at [756, 697] on div "Next slide" at bounding box center [754, 713] width 33 height 33
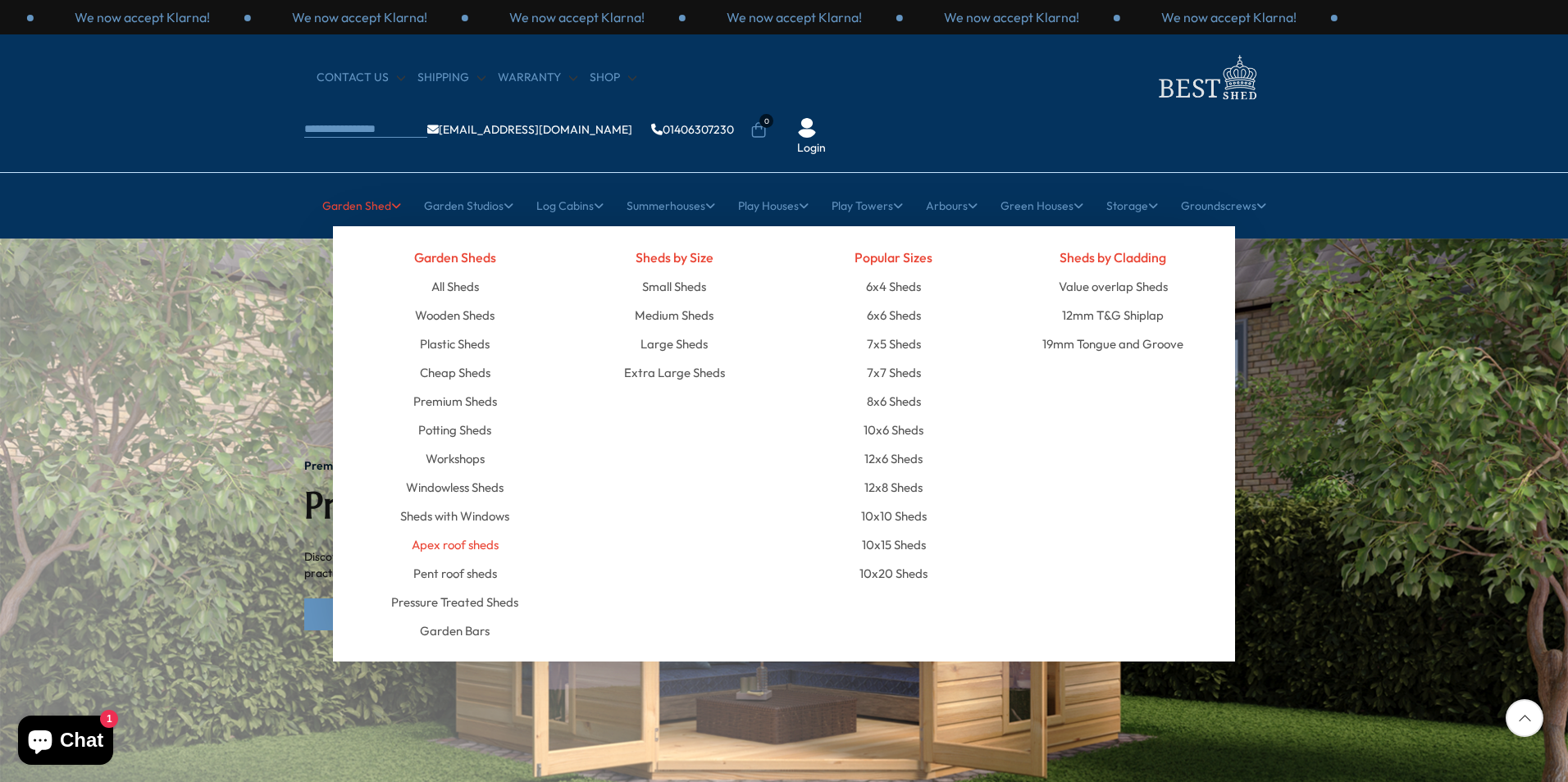
click at [465, 531] on link "Apex roof sheds" at bounding box center [455, 545] width 87 height 29
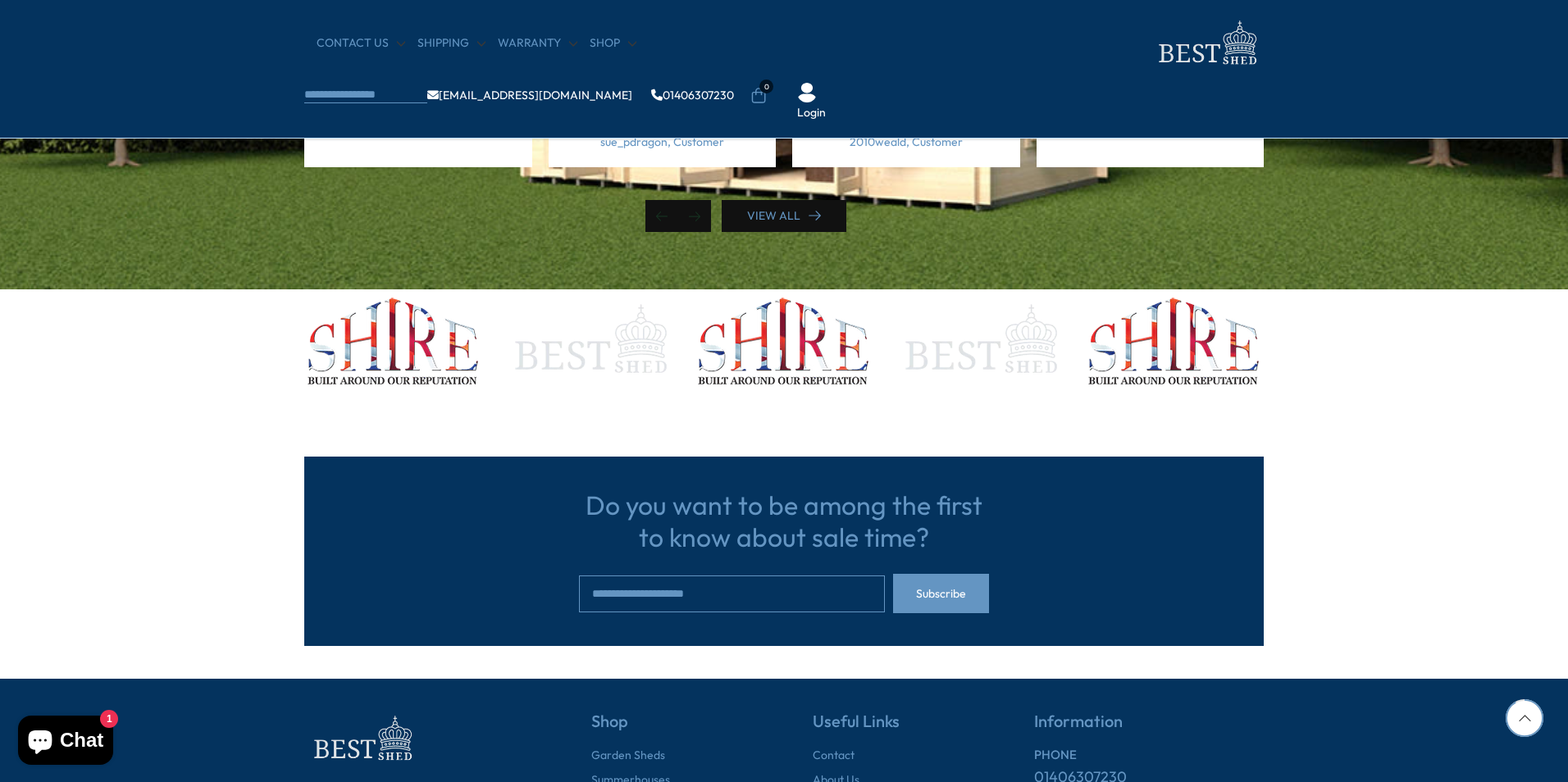
scroll to position [4975, 0]
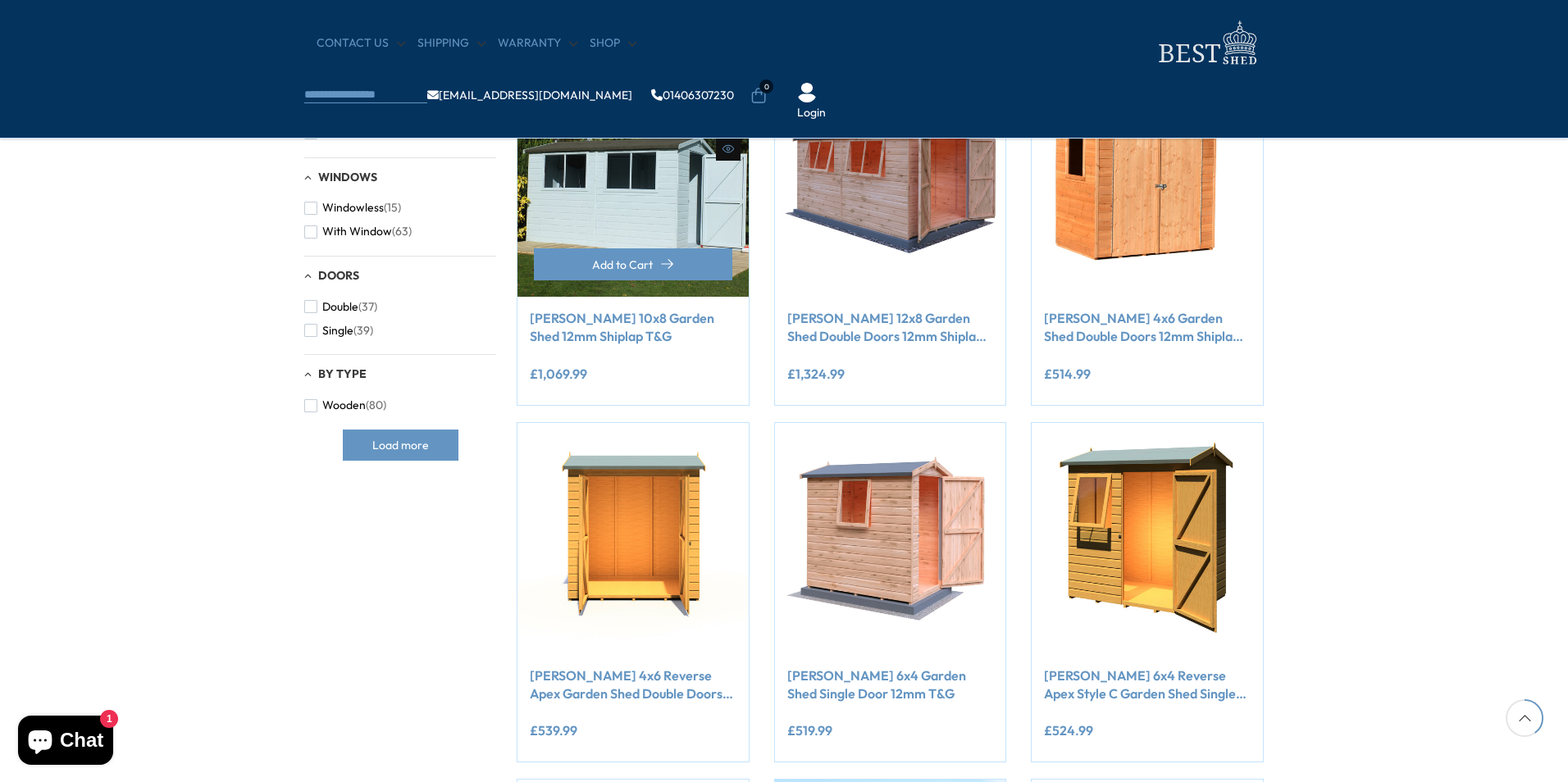
scroll to position [1421, 0]
